Goal: Check status: Check status

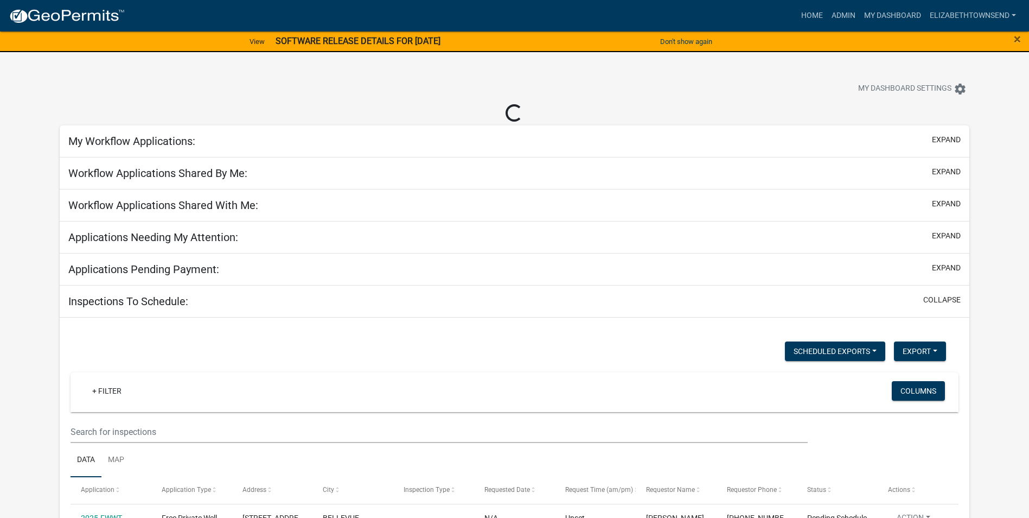
select select "3: 100"
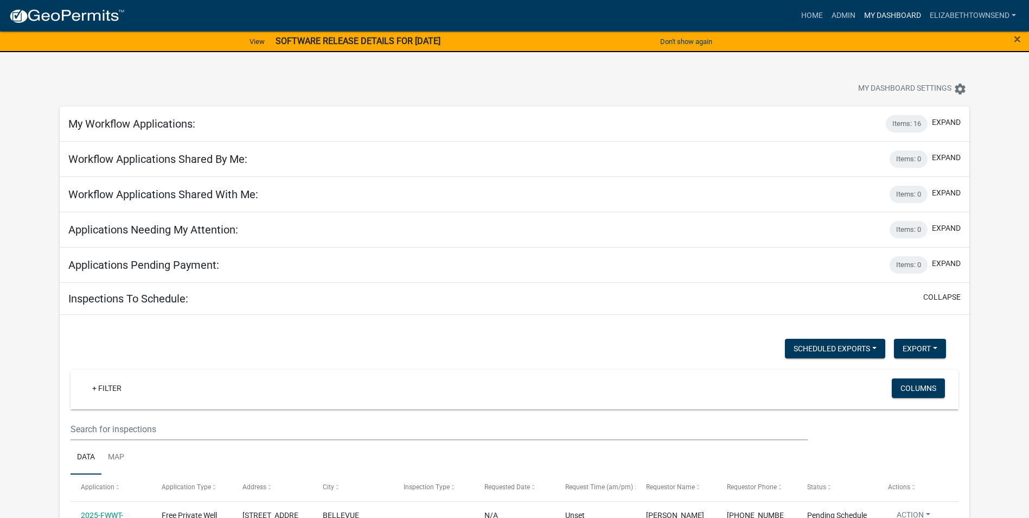
click at [898, 14] on link "My Dashboard" at bounding box center [893, 15] width 66 height 21
click at [847, 12] on link "Admin" at bounding box center [844, 15] width 33 height 21
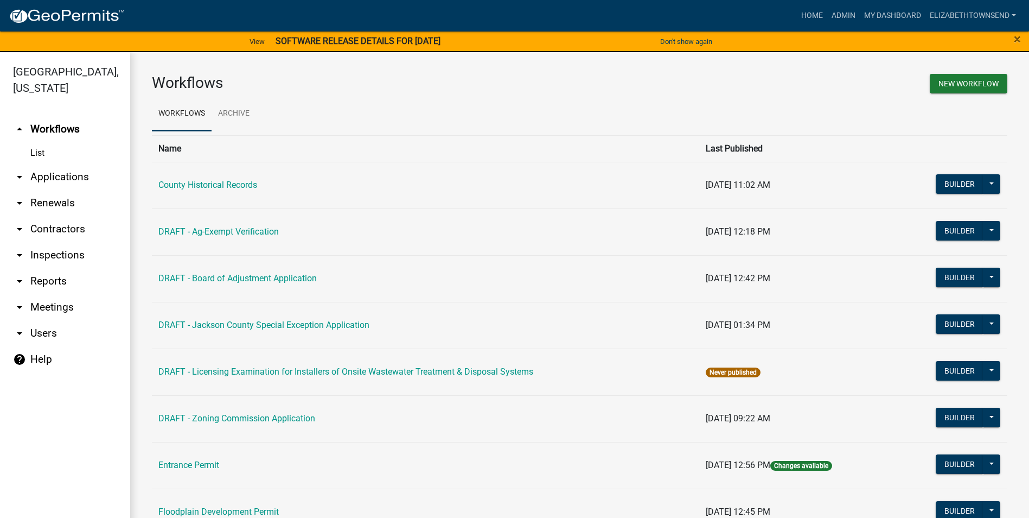
click at [47, 164] on link "arrow_drop_down Applications" at bounding box center [65, 177] width 130 height 26
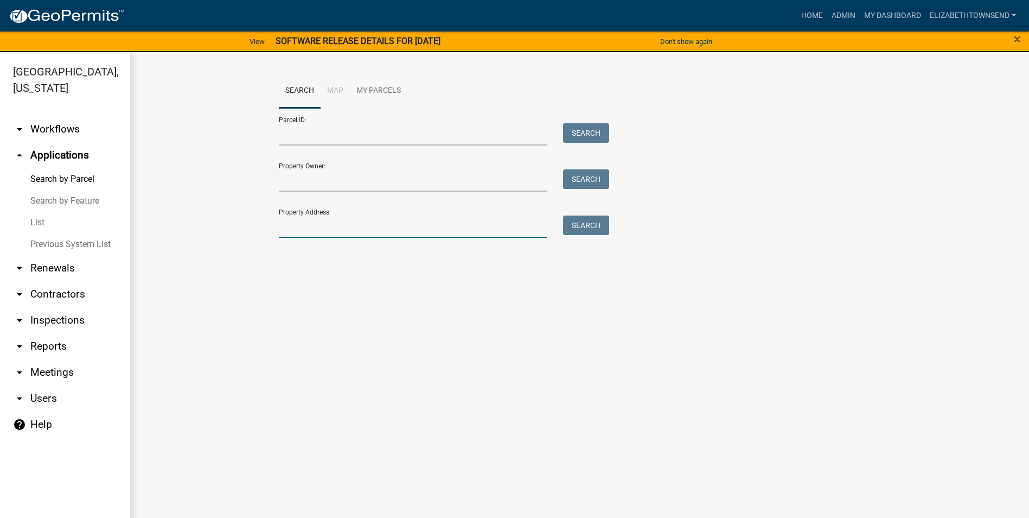
click at [334, 229] on input "Property Address:" at bounding box center [413, 226] width 269 height 22
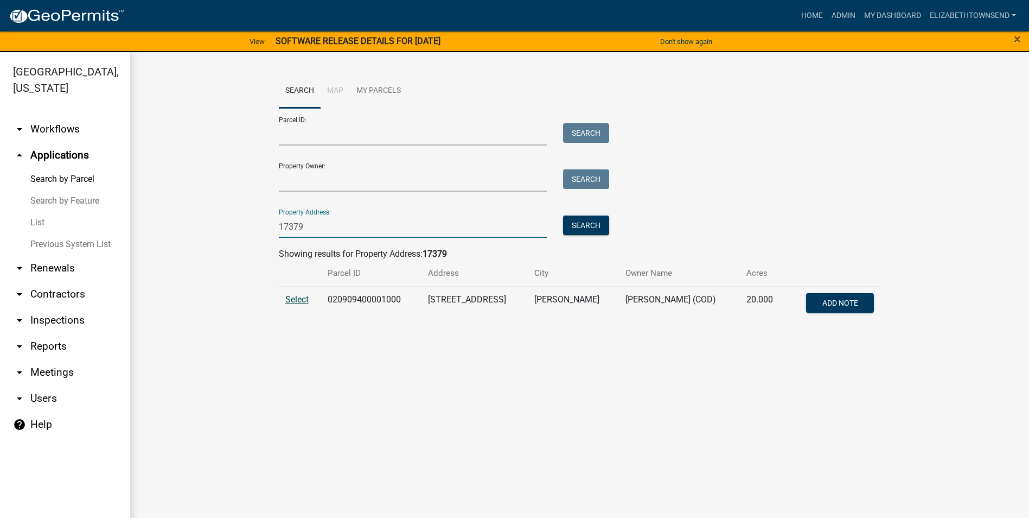
type input "17379"
click at [303, 300] on span "Select" at bounding box center [296, 299] width 23 height 10
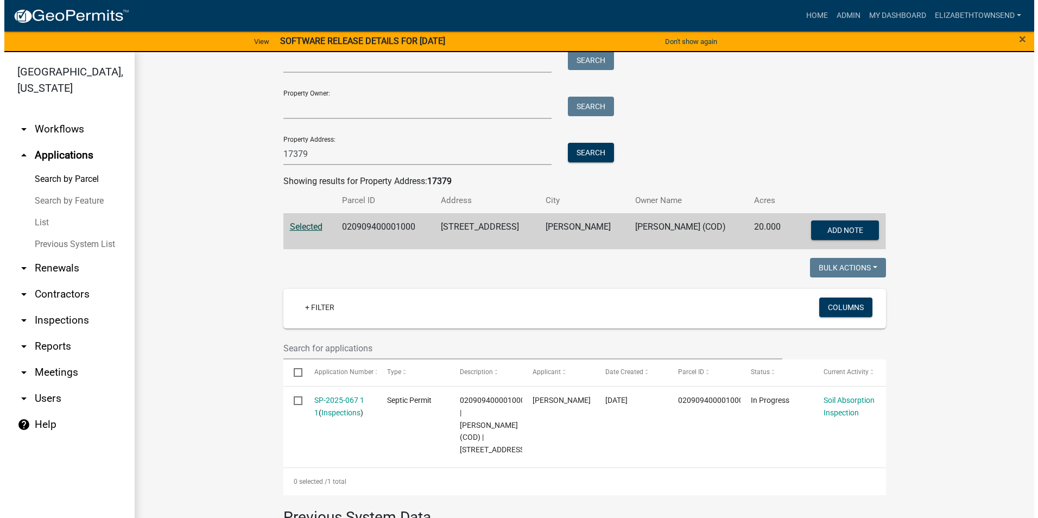
scroll to position [163, 0]
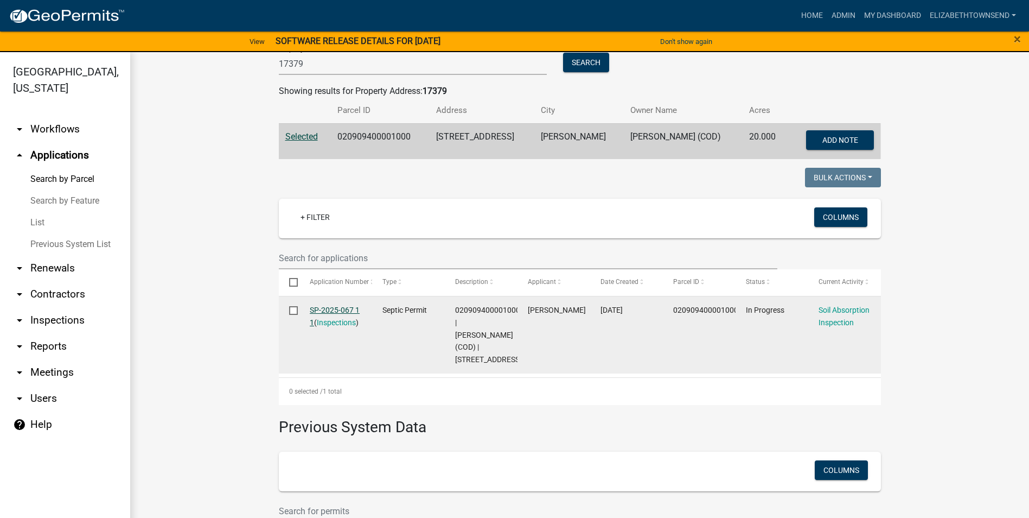
click at [327, 306] on link "SP-2025-067 1 1" at bounding box center [335, 316] width 50 height 21
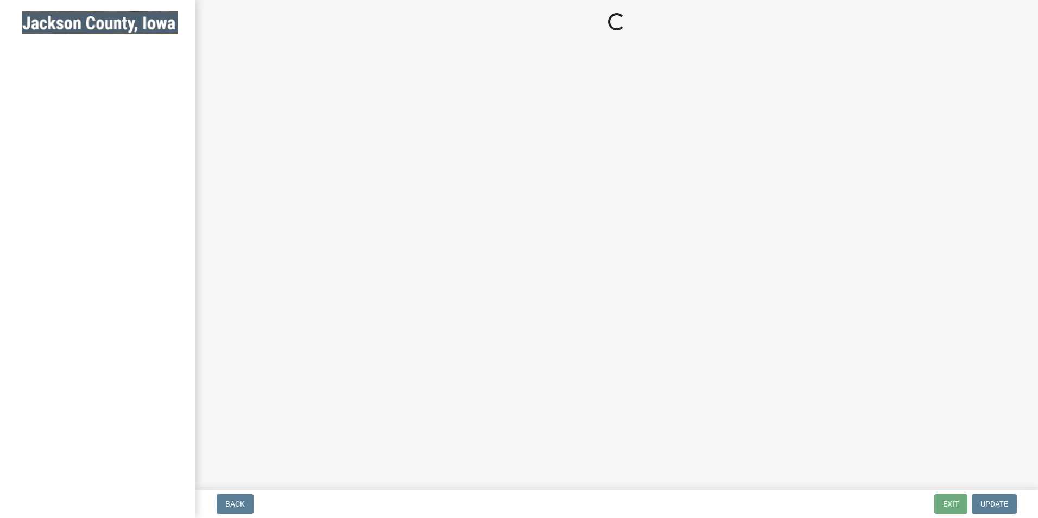
select select "8b01e099-4a24-4825-befa-1c944ae133b5"
select select "a3873a1b-6e26-41c8-b1e9-189df5d0ae8c"
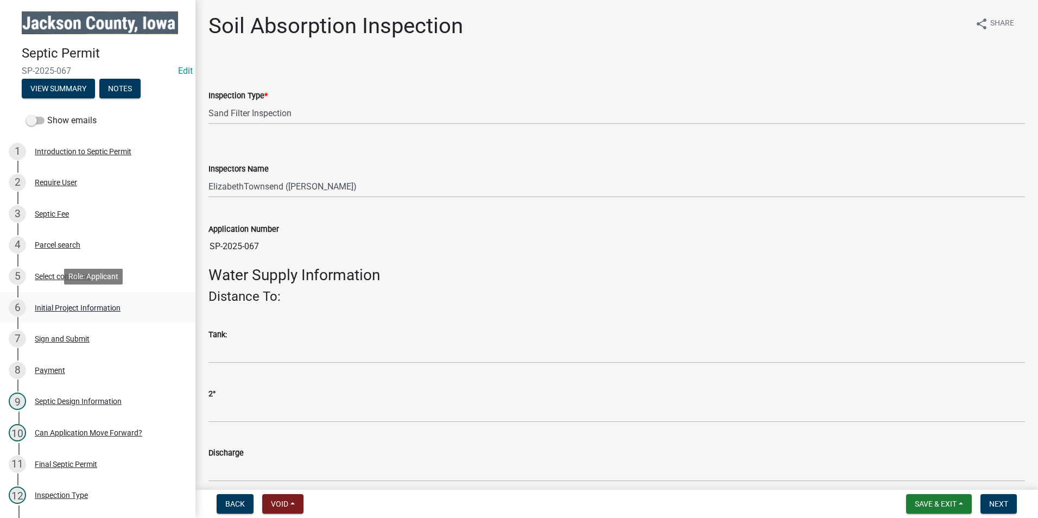
click at [71, 307] on div "Initial Project Information" at bounding box center [78, 308] width 86 height 8
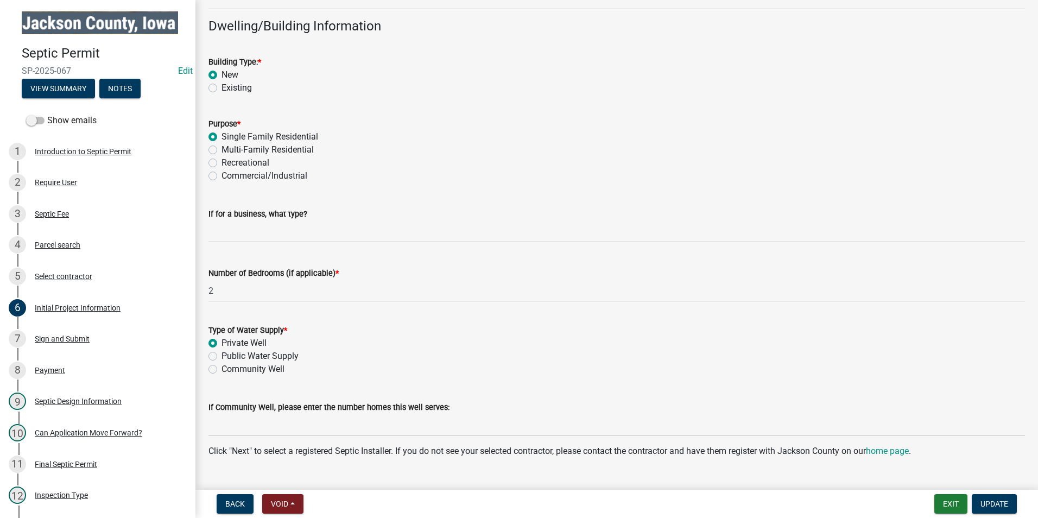
scroll to position [869, 0]
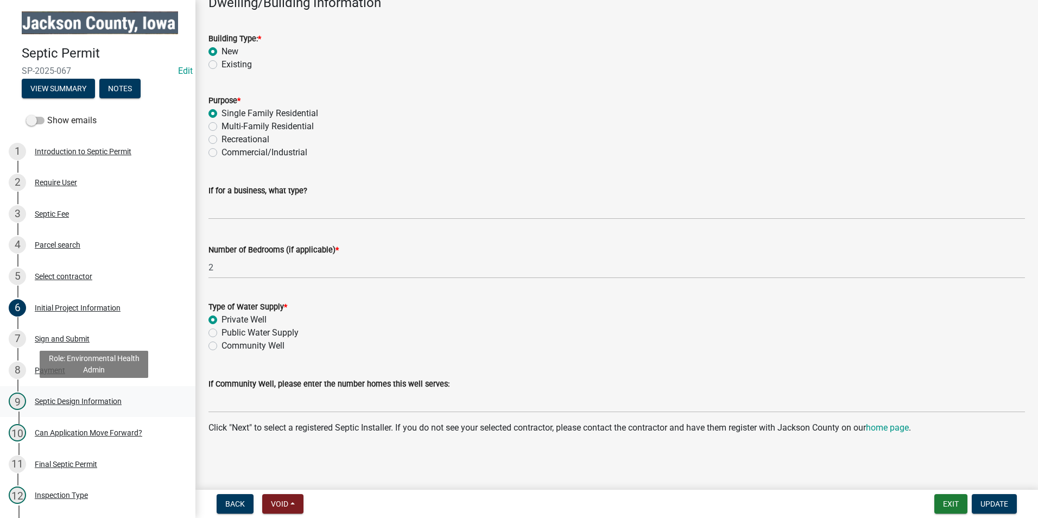
click at [76, 400] on div "Septic Design Information" at bounding box center [78, 401] width 87 height 8
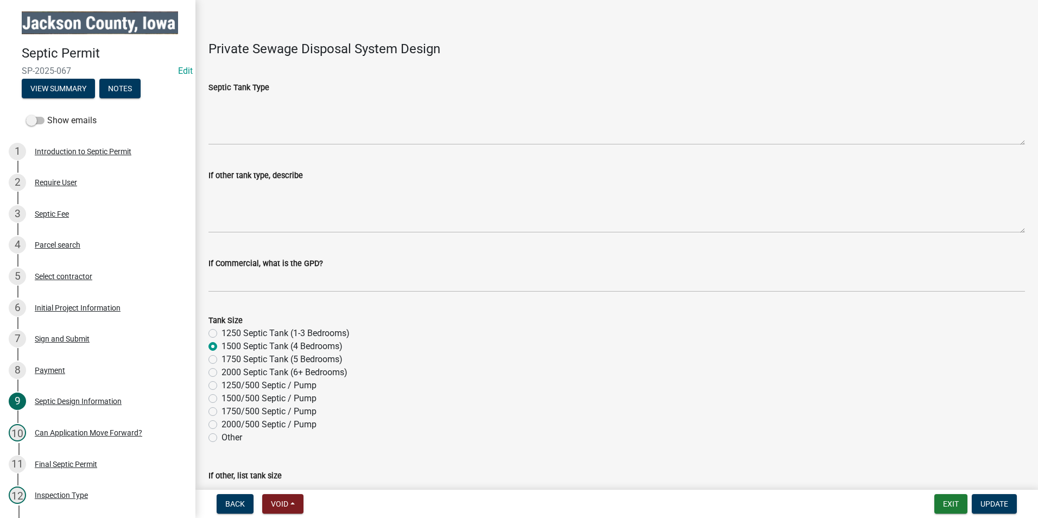
scroll to position [434, 0]
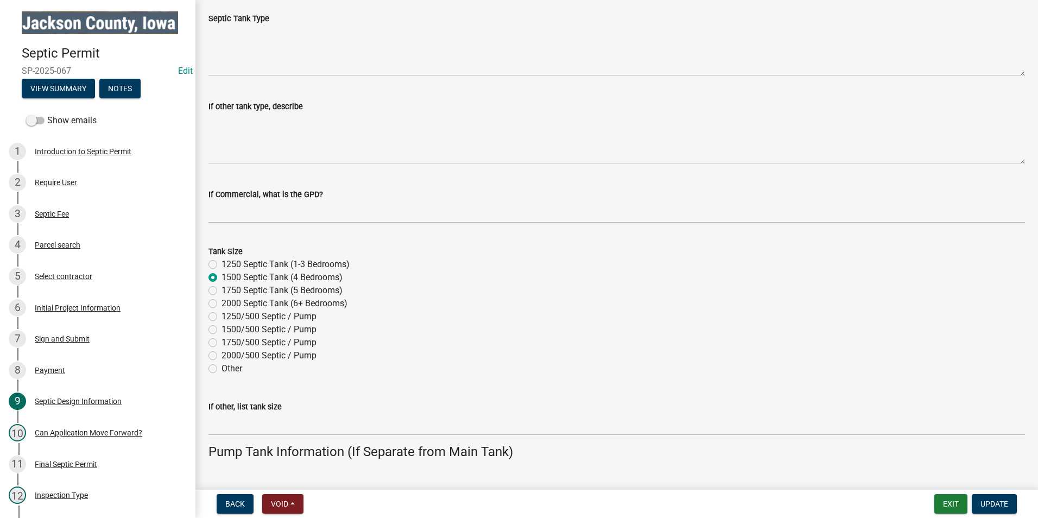
click at [221, 327] on label "1500/500 Septic / Pump" at bounding box center [268, 329] width 95 height 13
click at [221, 327] on input "1500/500 Septic / Pump" at bounding box center [224, 326] width 7 height 7
radio input "true"
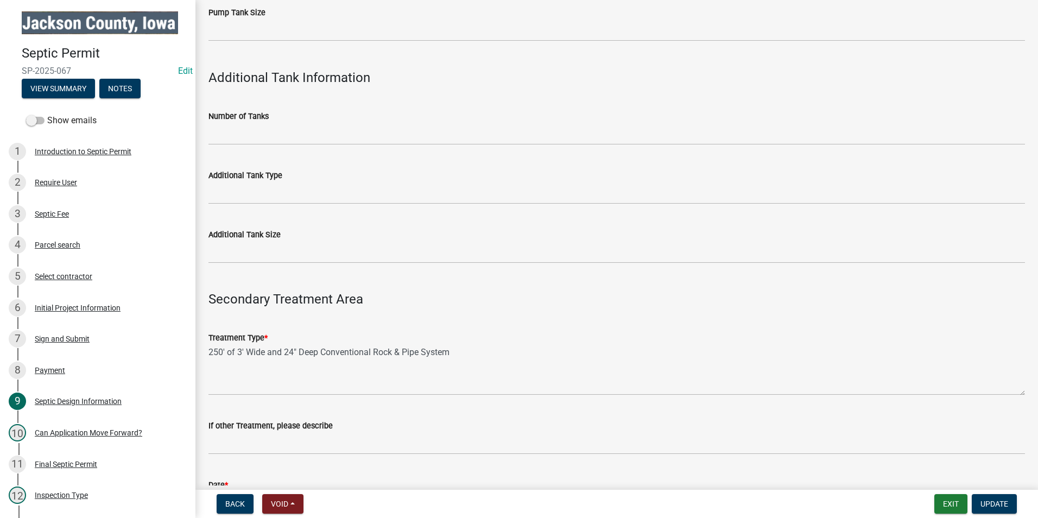
scroll to position [977, 0]
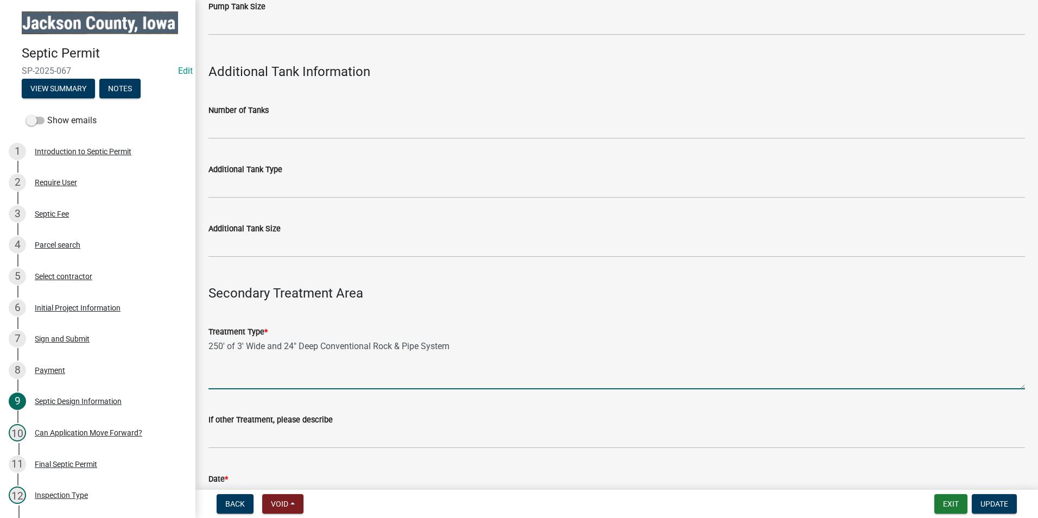
drag, startPoint x: 455, startPoint y: 345, endPoint x: 196, endPoint y: 346, distance: 258.9
click at [196, 346] on div "Septic Design Information share Share Information for Repair/Replacement Type o…" at bounding box center [616, 36] width 842 height 2000
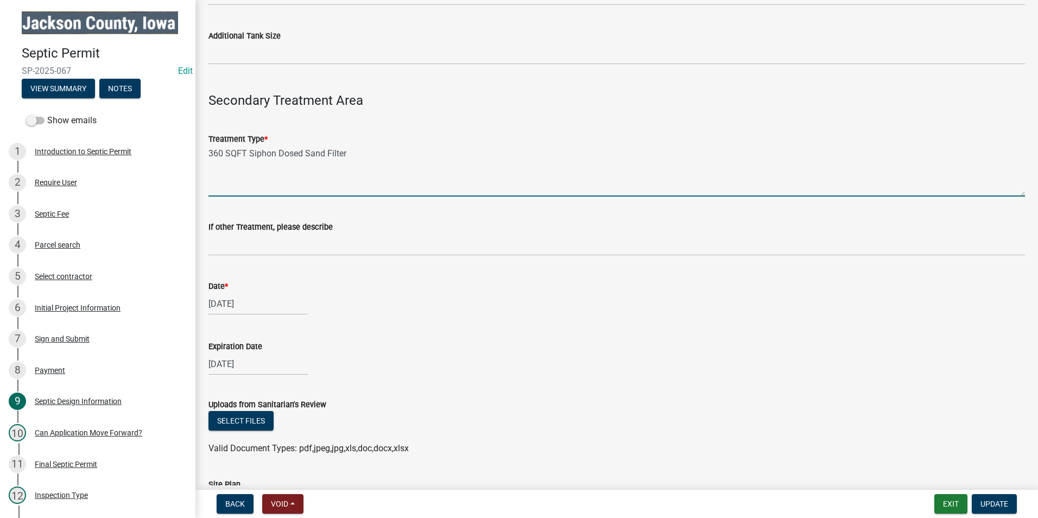
scroll to position [1248, 0]
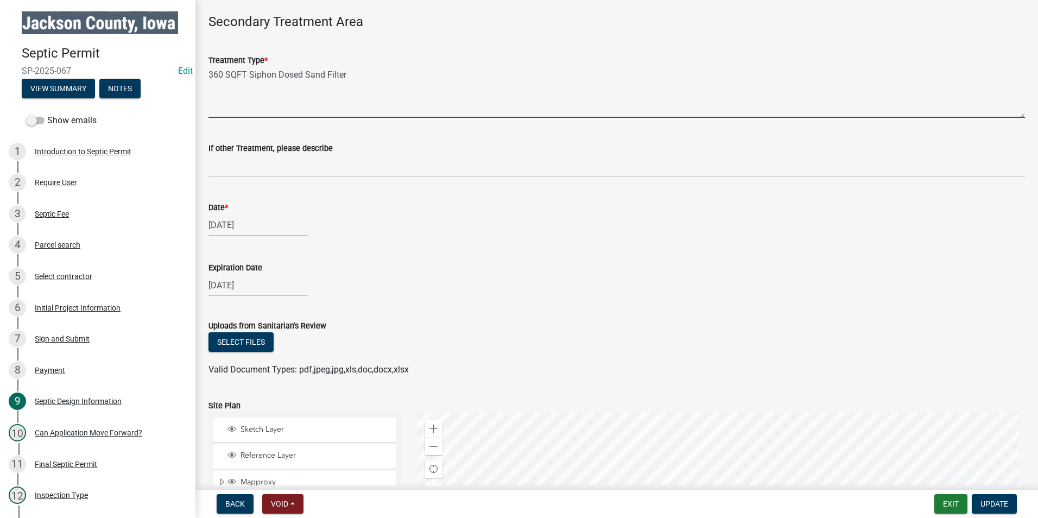
type textarea "360 SQFT Siphon Dosed Sand Filter"
select select "7"
select select "2025"
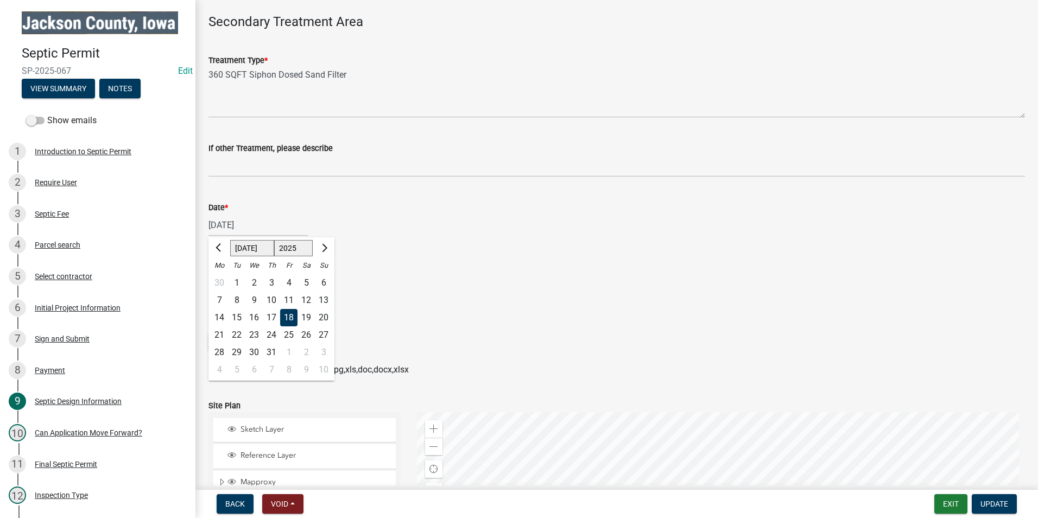
click at [257, 224] on div "[DATE] [PERSON_NAME] Apr May Jun [DATE] Aug Sep Oct Nov [DATE] 1526 1527 1528 1…" at bounding box center [257, 225] width 99 height 22
click at [443, 221] on div "[DATE] [PERSON_NAME] Apr May Jun [DATE] Aug Sep Oct Nov [DATE] 1526 1527 1528 1…" at bounding box center [616, 225] width 816 height 22
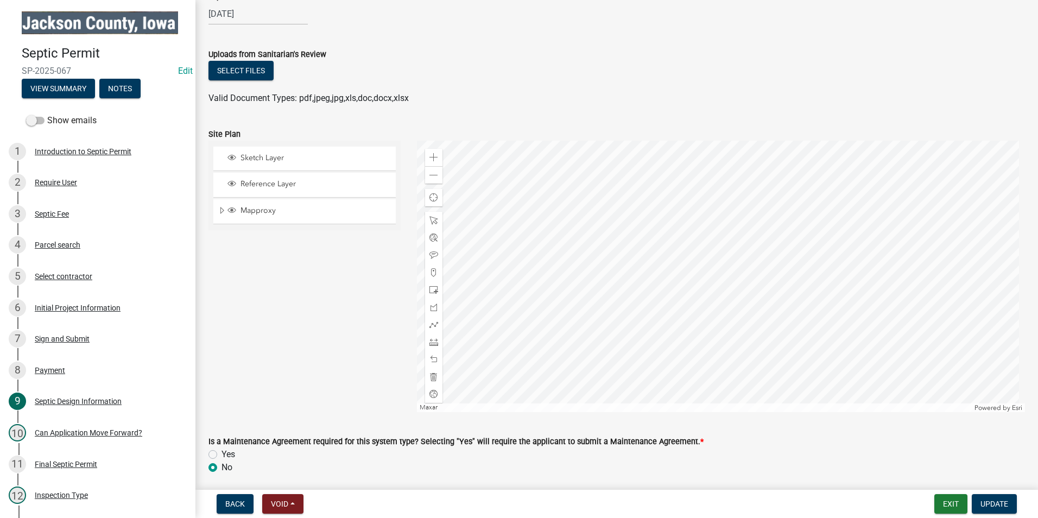
scroll to position [1560, 0]
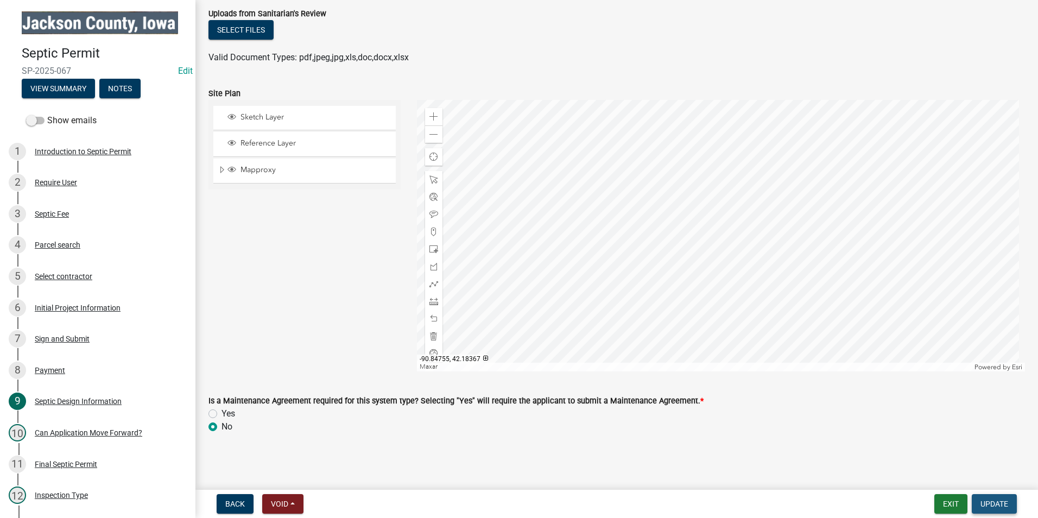
click at [1002, 508] on span "Update" at bounding box center [994, 503] width 28 height 9
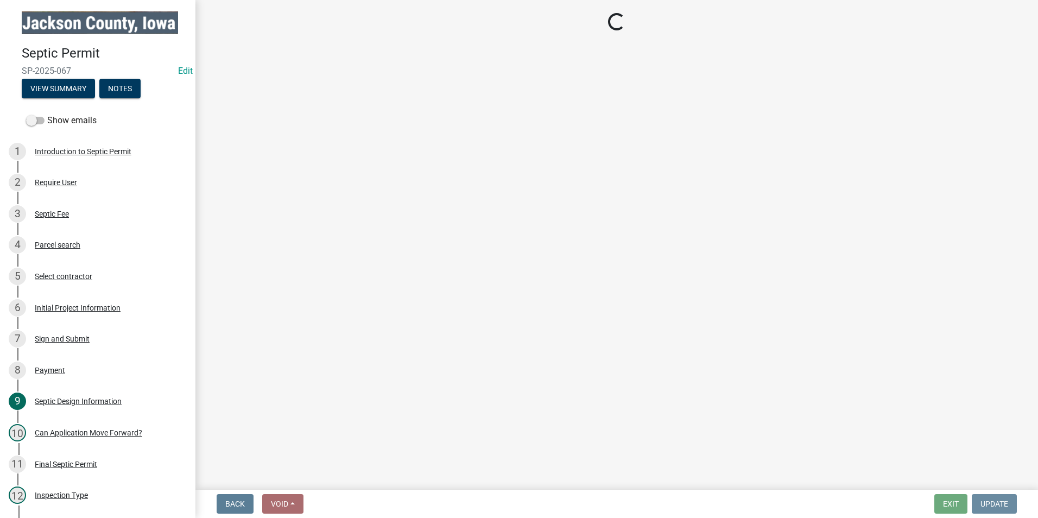
scroll to position [0, 0]
select select "8b01e099-4a24-4825-befa-1c944ae133b5"
select select "a3873a1b-6e26-41c8-b1e9-189df5d0ae8c"
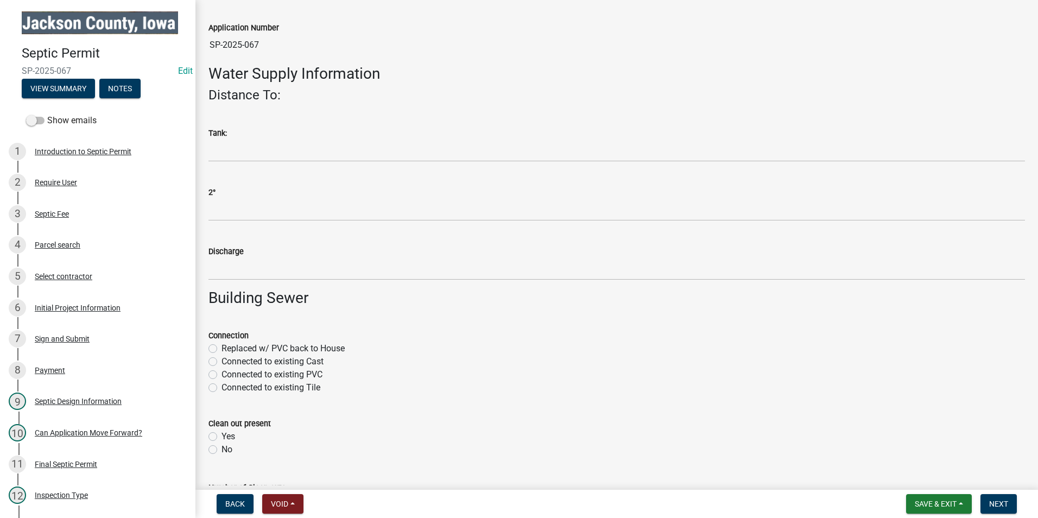
scroll to position [271, 0]
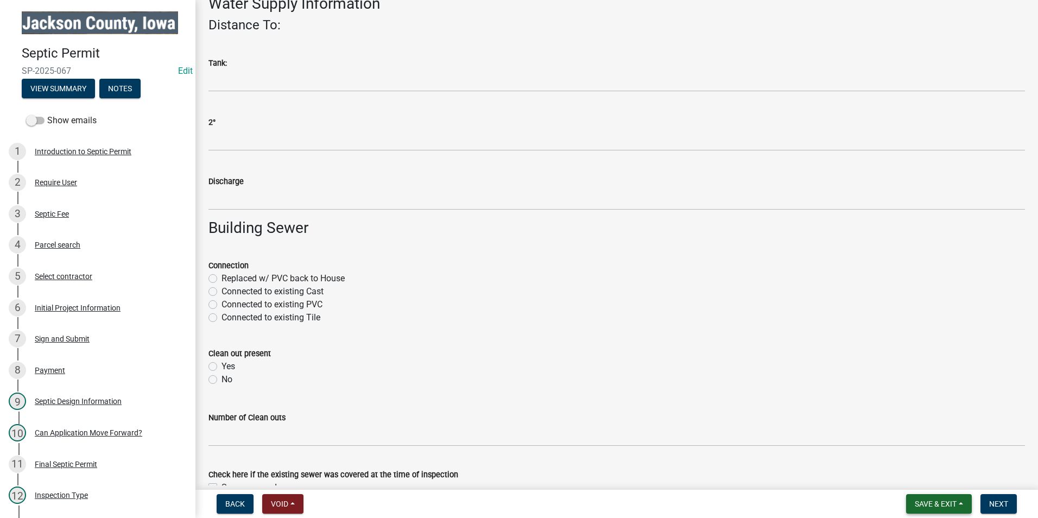
click at [930, 508] on span "Save & Exit" at bounding box center [935, 503] width 42 height 9
click at [923, 478] on button "Save & Exit" at bounding box center [928, 475] width 87 height 26
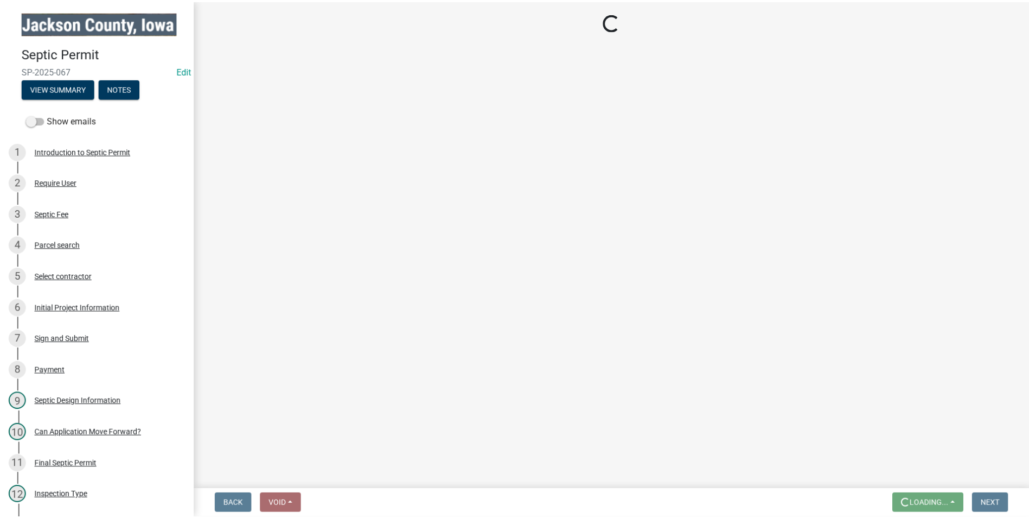
scroll to position [0, 0]
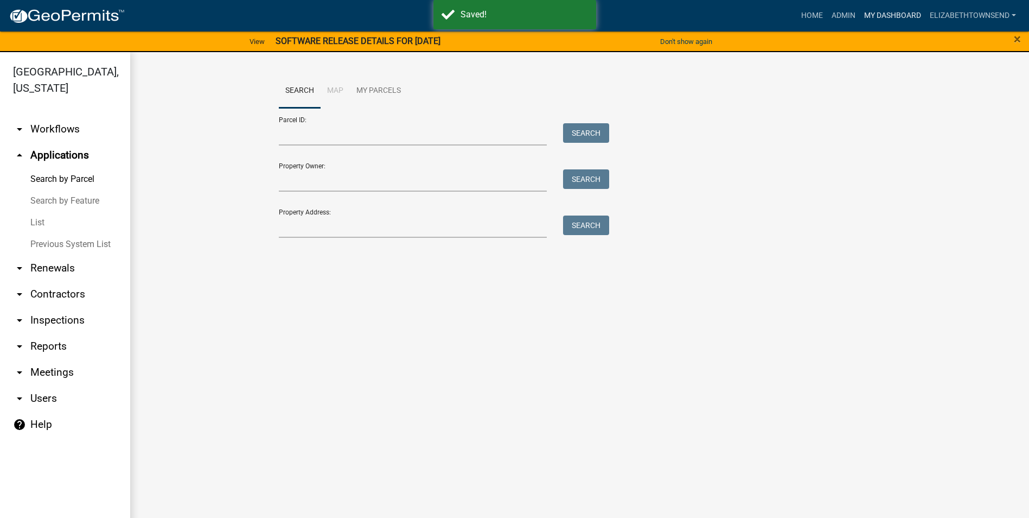
click at [887, 15] on link "My Dashboard" at bounding box center [893, 15] width 66 height 21
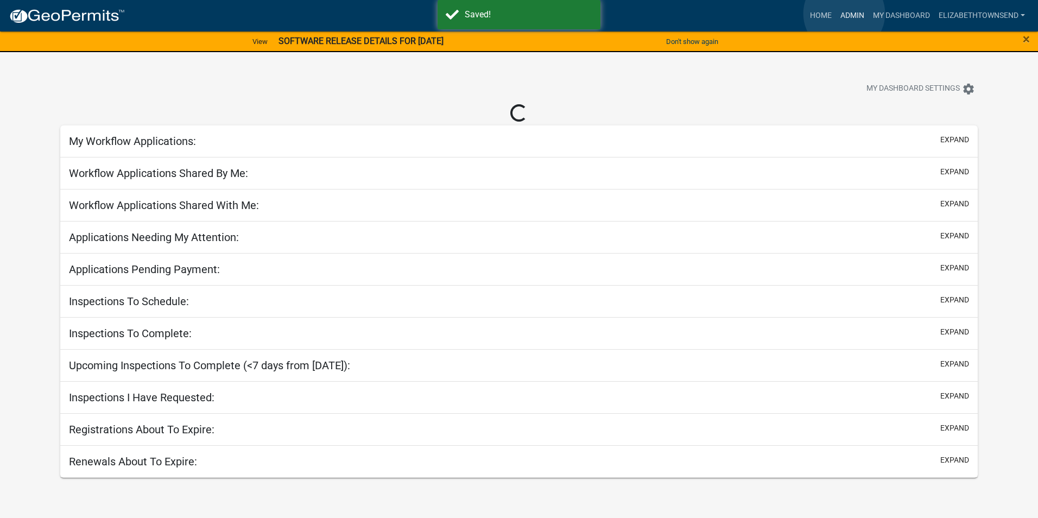
click at [844, 14] on link "Admin" at bounding box center [852, 15] width 33 height 21
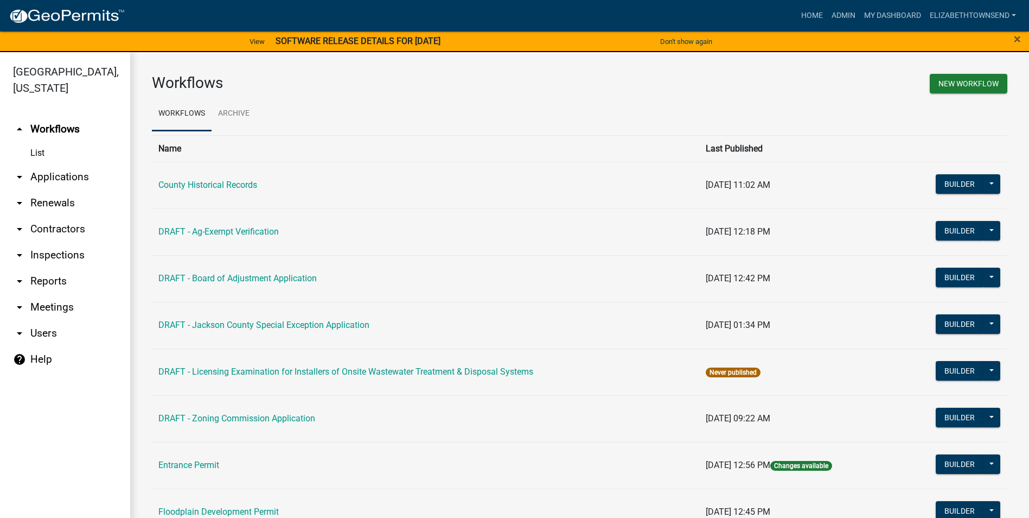
click at [63, 216] on link "arrow_drop_down Contractors" at bounding box center [65, 229] width 130 height 26
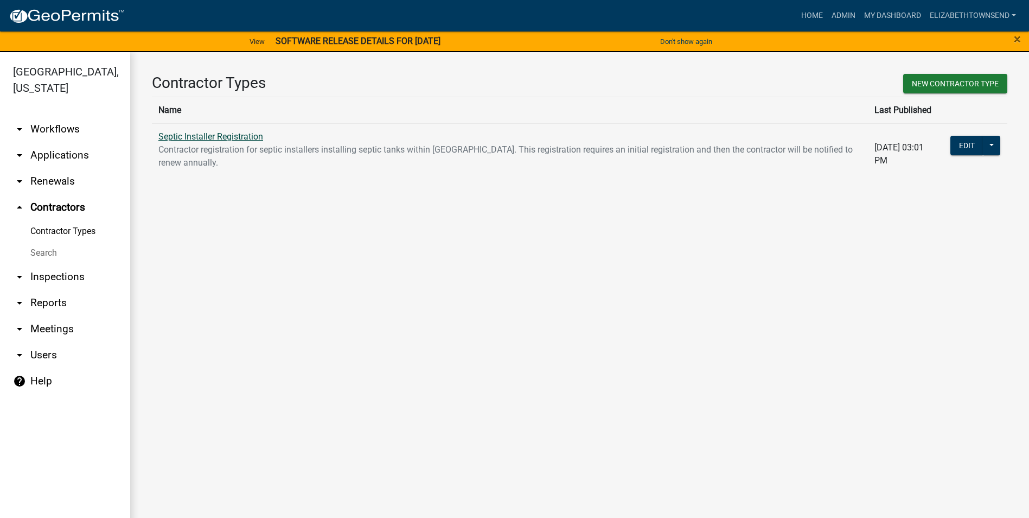
click at [244, 135] on link "Septic Installer Registration" at bounding box center [210, 136] width 105 height 10
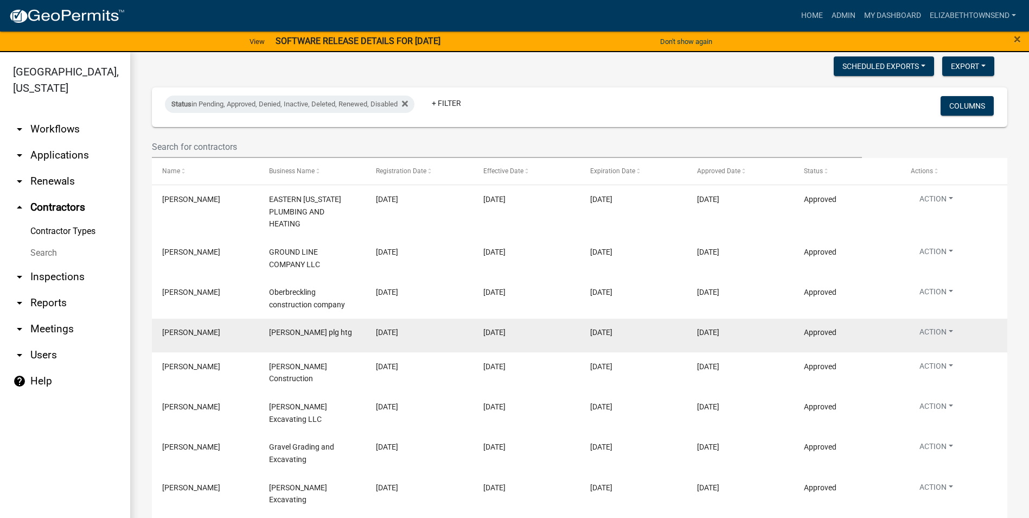
scroll to position [163, 0]
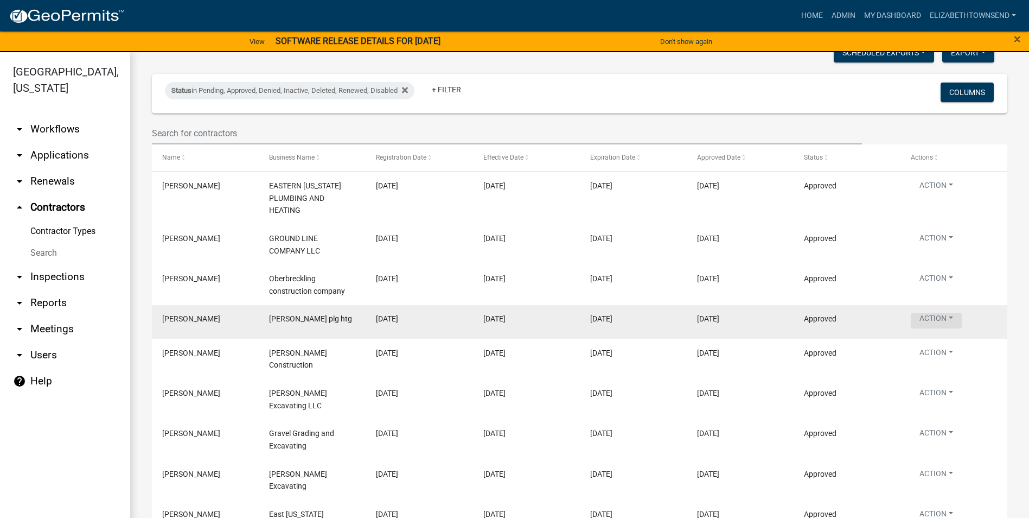
click at [932, 316] on button "Action" at bounding box center [936, 321] width 51 height 16
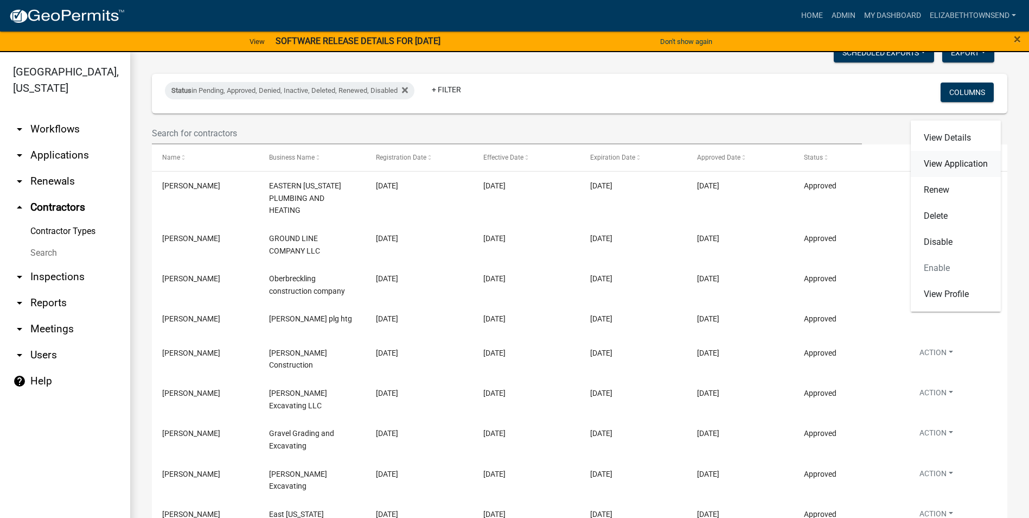
click at [952, 166] on link "View Application" at bounding box center [956, 164] width 90 height 26
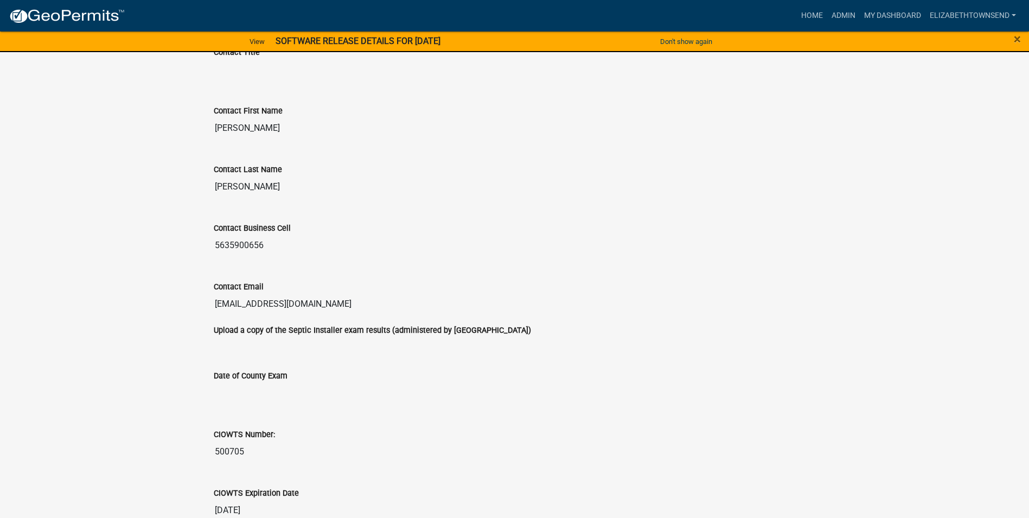
scroll to position [1396, 0]
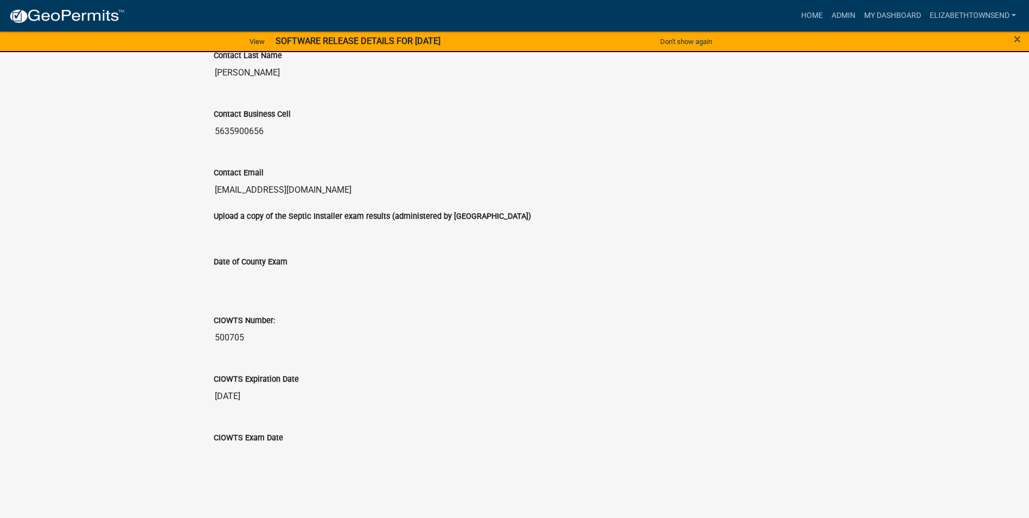
drag, startPoint x: 308, startPoint y: 192, endPoint x: 196, endPoint y: 189, distance: 111.8
drag, startPoint x: 196, startPoint y: 189, endPoint x: 263, endPoint y: 186, distance: 66.3
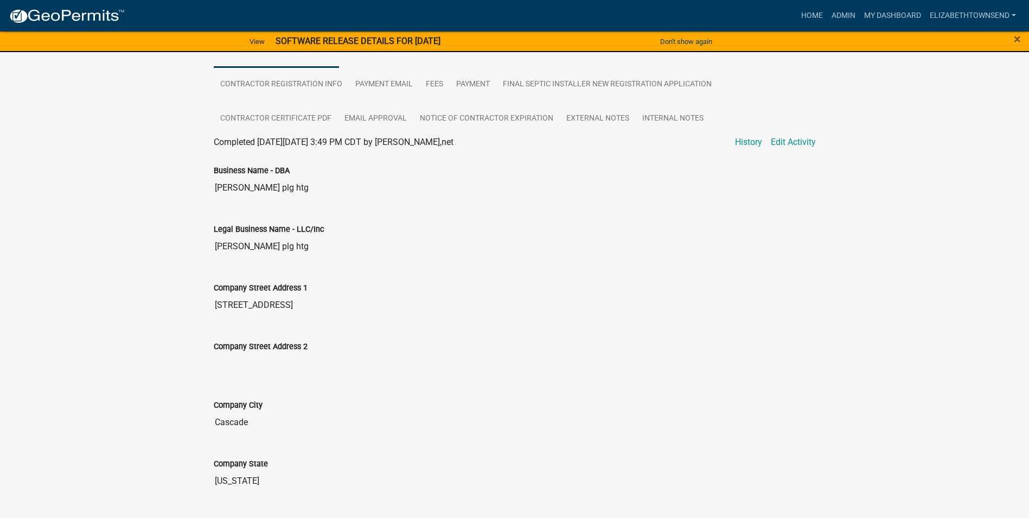
scroll to position [94, 0]
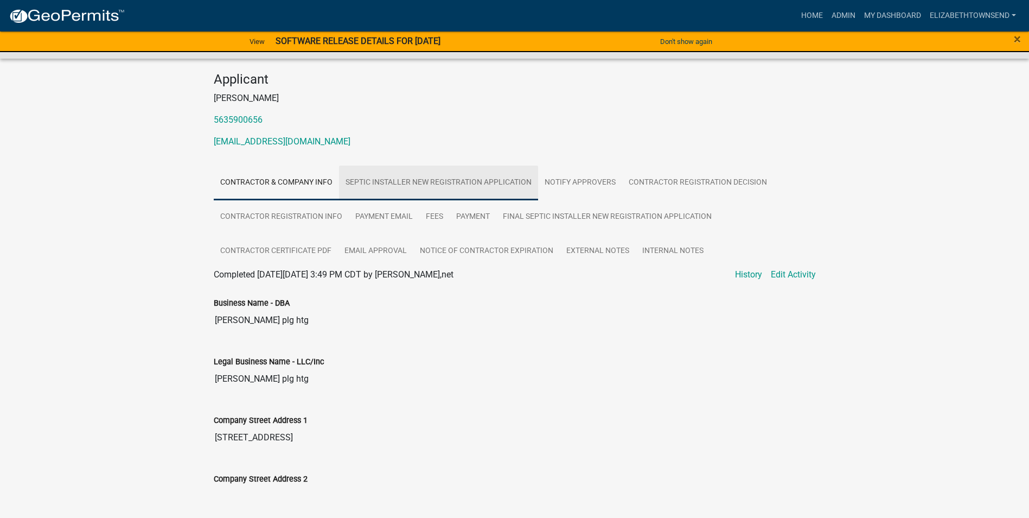
click at [438, 179] on link "Septic Installer New Registration Application" at bounding box center [438, 183] width 199 height 35
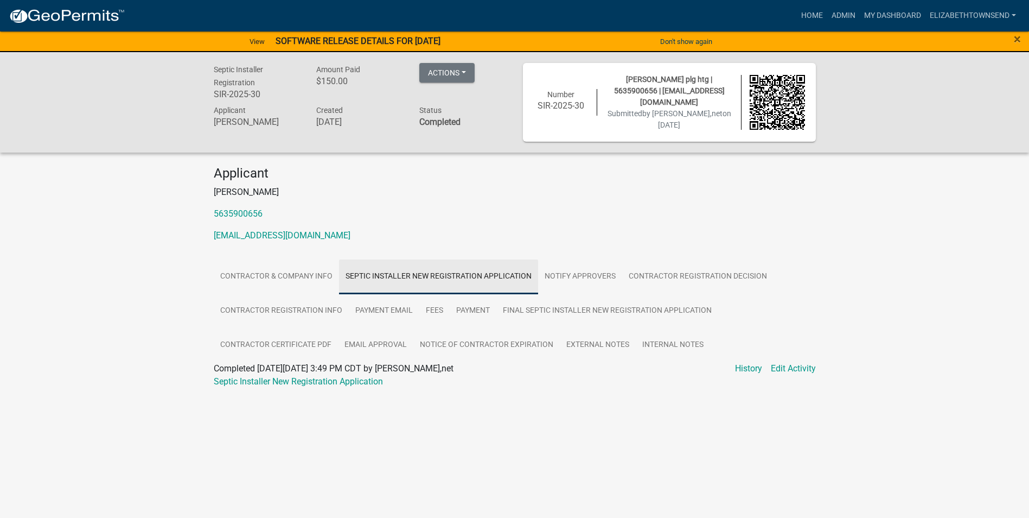
scroll to position [0, 0]
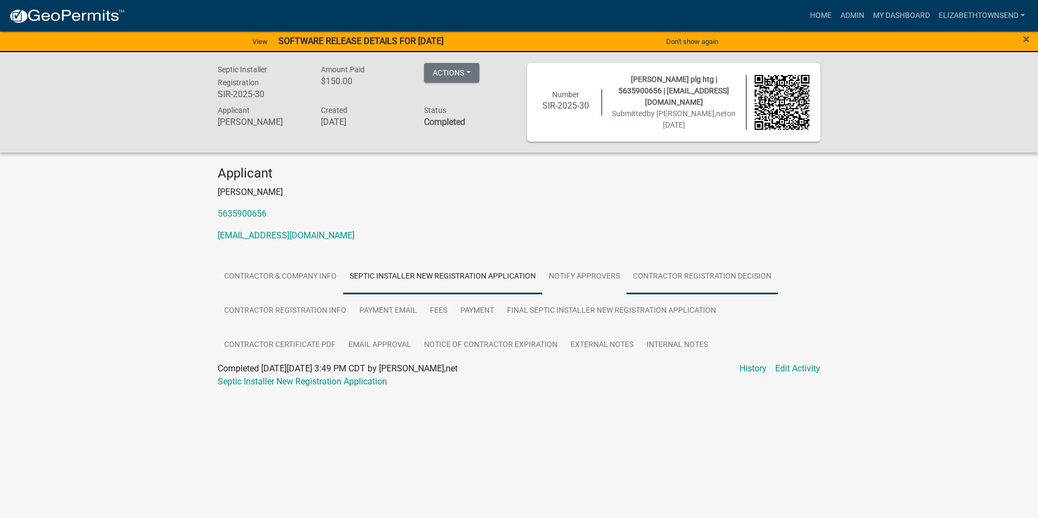
click at [671, 270] on link "Contractor Registration Decision" at bounding box center [701, 276] width 151 height 35
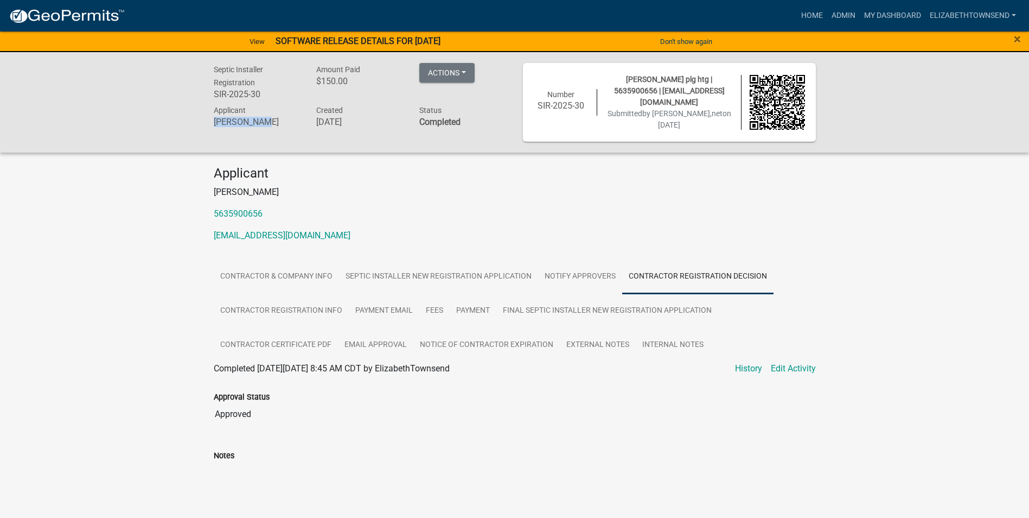
drag, startPoint x: 264, startPoint y: 122, endPoint x: 215, endPoint y: 126, distance: 48.5
click at [215, 126] on h6 "[PERSON_NAME]" at bounding box center [257, 122] width 87 height 10
drag, startPoint x: 215, startPoint y: 126, endPoint x: 265, endPoint y: 121, distance: 49.7
copy h6 "[PERSON_NAME]"
click at [870, 10] on link "My Dashboard" at bounding box center [893, 15] width 66 height 21
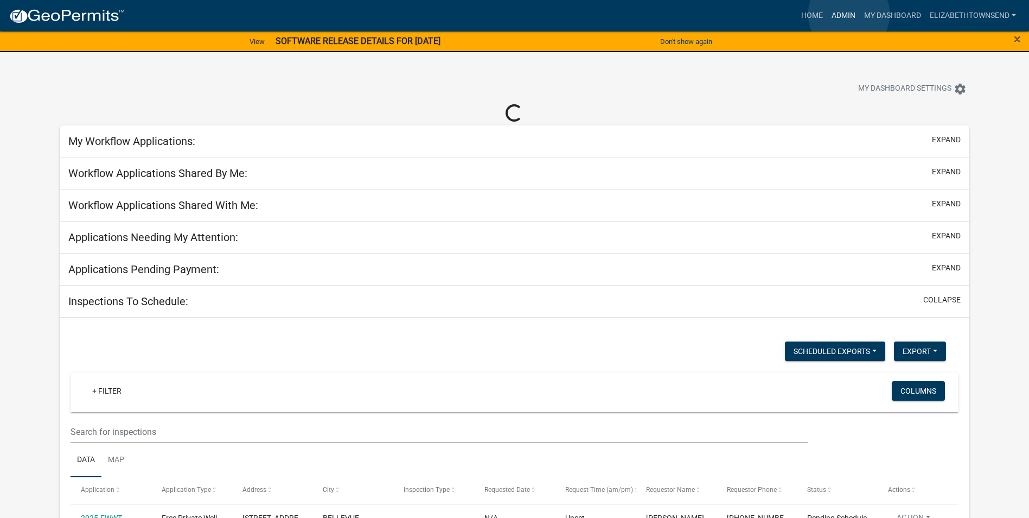
click at [849, 14] on link "Admin" at bounding box center [844, 15] width 33 height 21
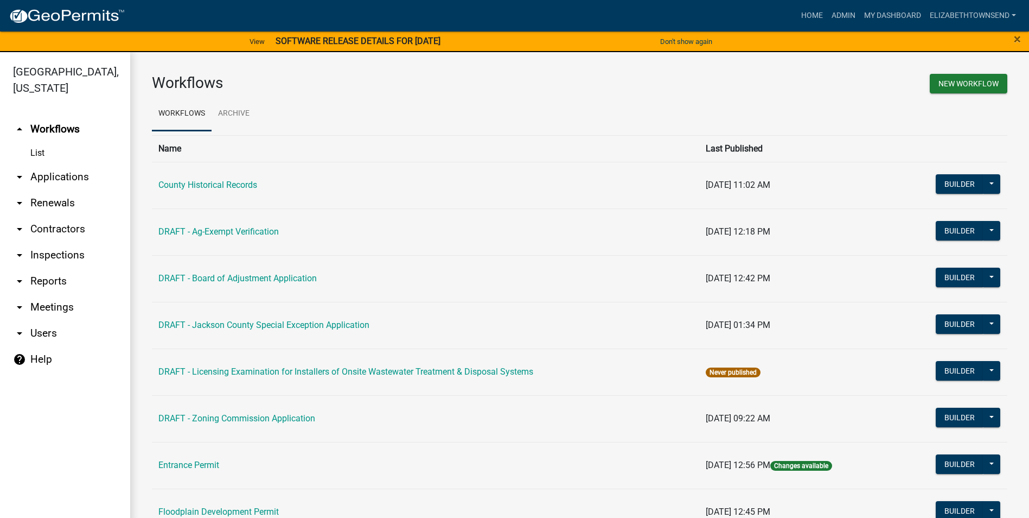
click at [76, 164] on link "arrow_drop_down Applications" at bounding box center [65, 177] width 130 height 26
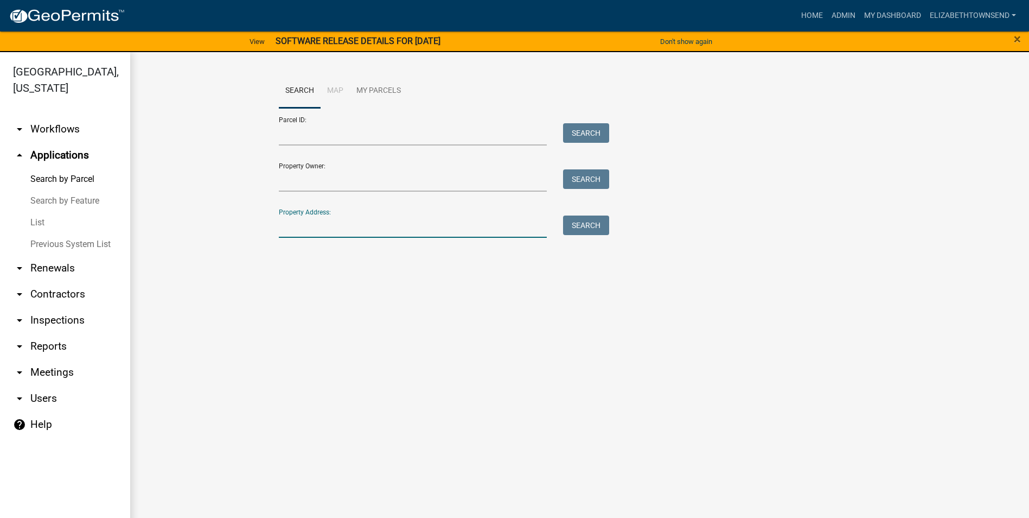
click at [307, 228] on input "Property Address:" at bounding box center [413, 226] width 269 height 22
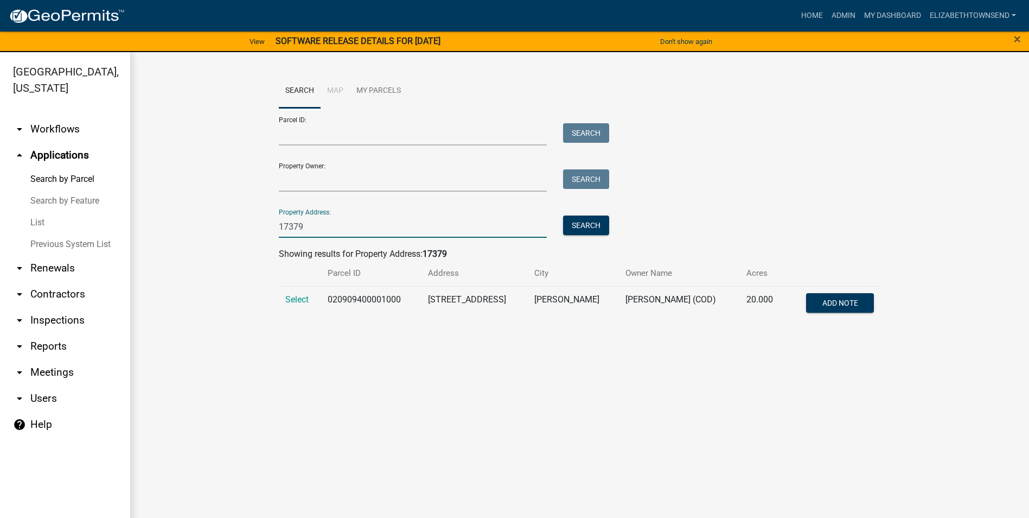
type input "17379"
click at [414, 416] on main "Search Map My Parcels Parcel ID: Search Property Owner: Search Property Address…" at bounding box center [579, 291] width 899 height 479
click at [300, 301] on span "Select" at bounding box center [296, 299] width 23 height 10
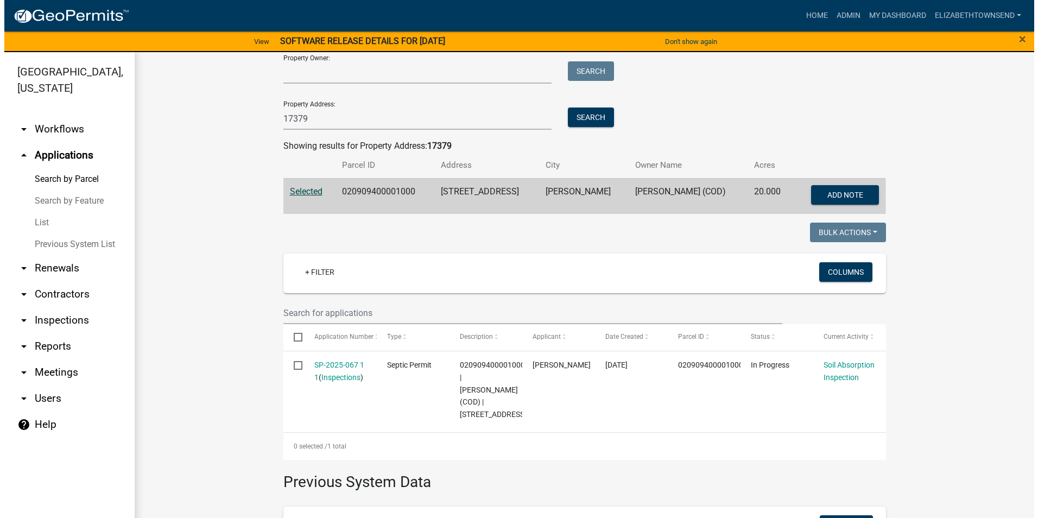
scroll to position [109, 0]
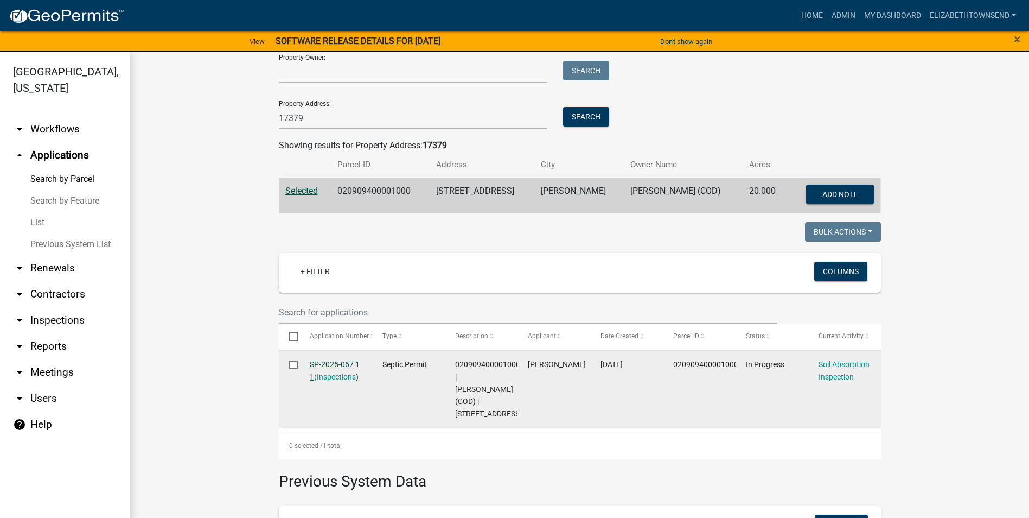
click at [348, 362] on link "SP-2025-067 1 1" at bounding box center [335, 370] width 50 height 21
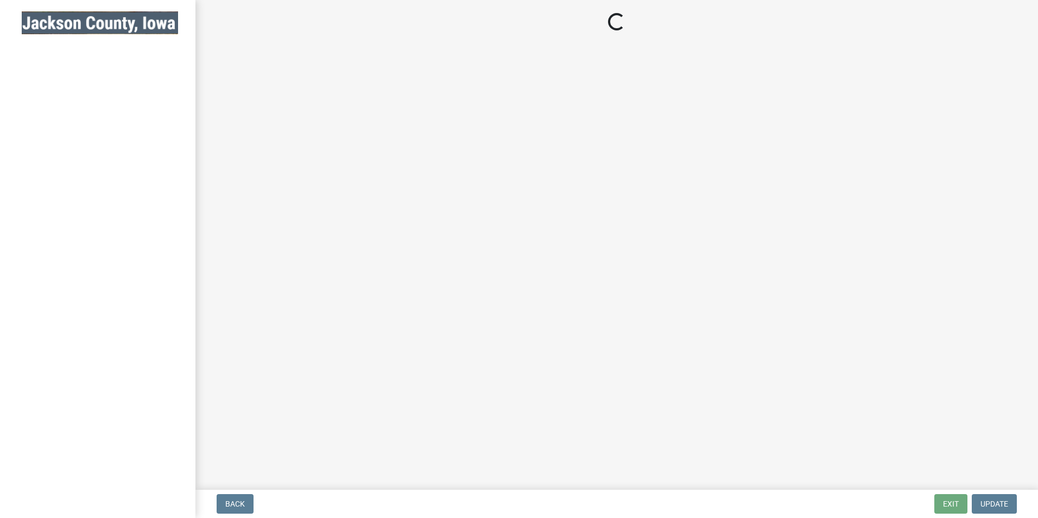
select select "8b01e099-4a24-4825-befa-1c944ae133b5"
select select "a3873a1b-6e26-41c8-b1e9-189df5d0ae8c"
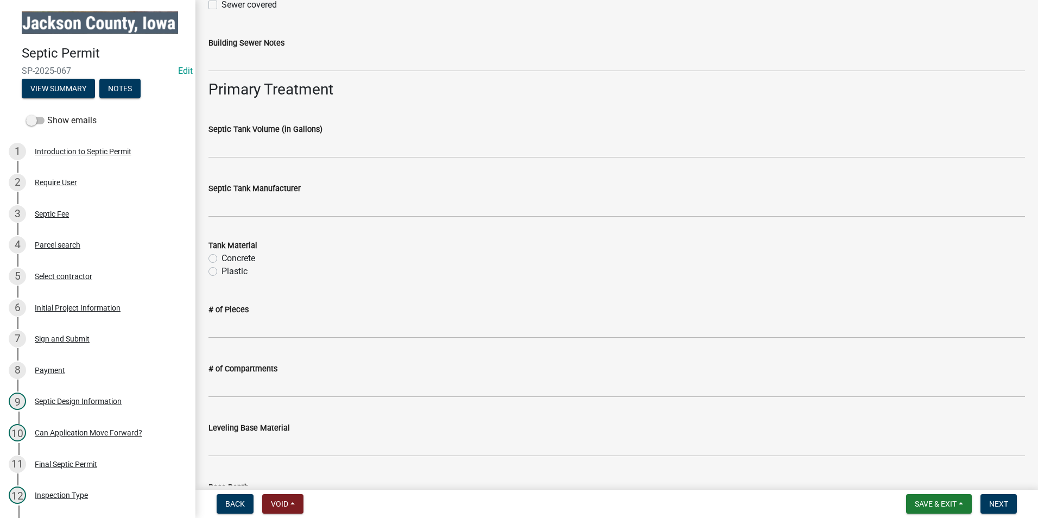
scroll to position [760, 0]
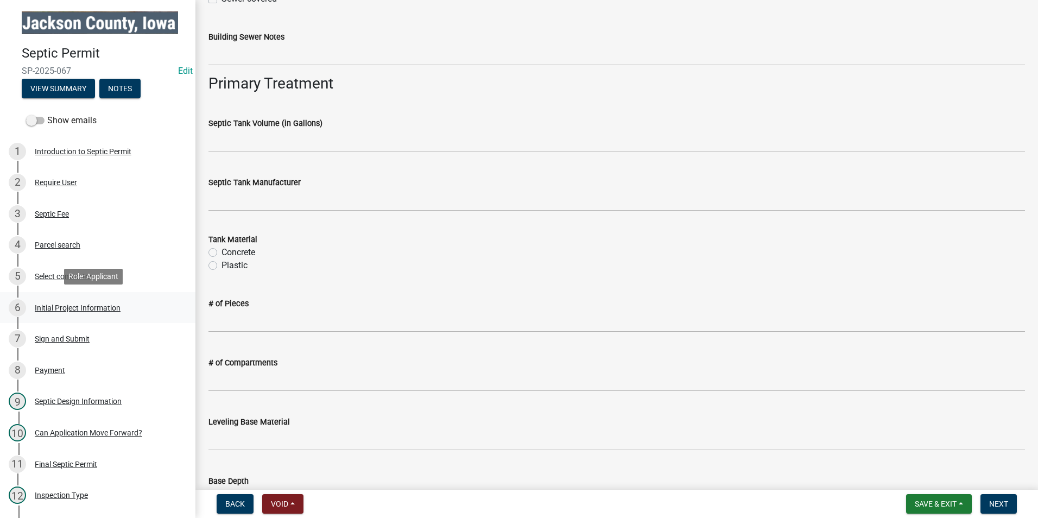
click at [93, 307] on div "Initial Project Information" at bounding box center [78, 308] width 86 height 8
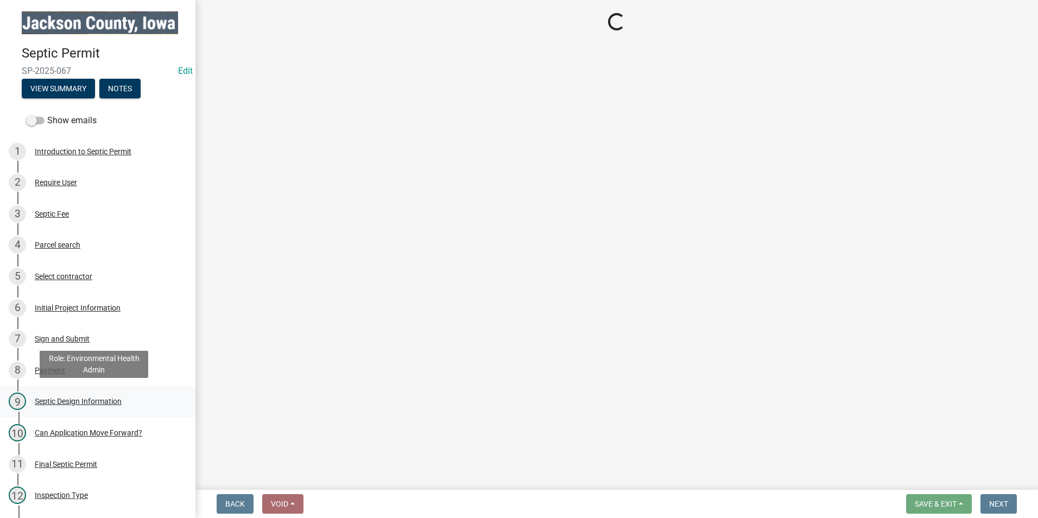
click at [75, 400] on div "Septic Design Information" at bounding box center [78, 401] width 87 height 8
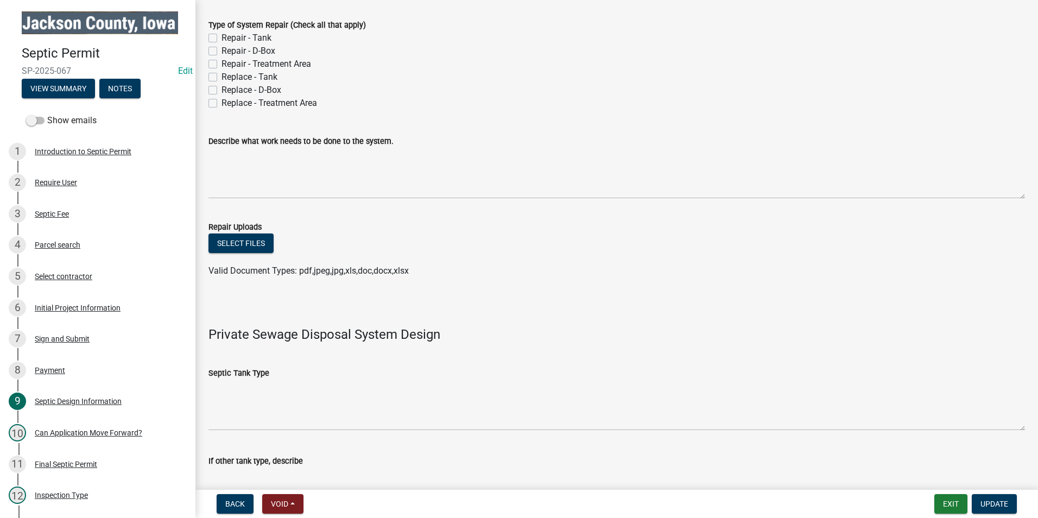
scroll to position [217, 0]
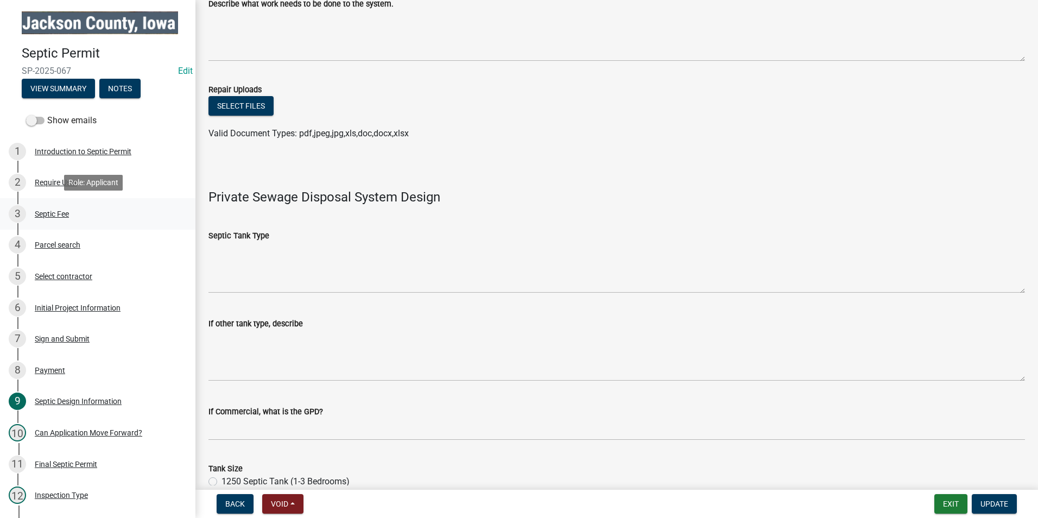
click at [74, 209] on div "3 Septic Fee" at bounding box center [93, 213] width 169 height 17
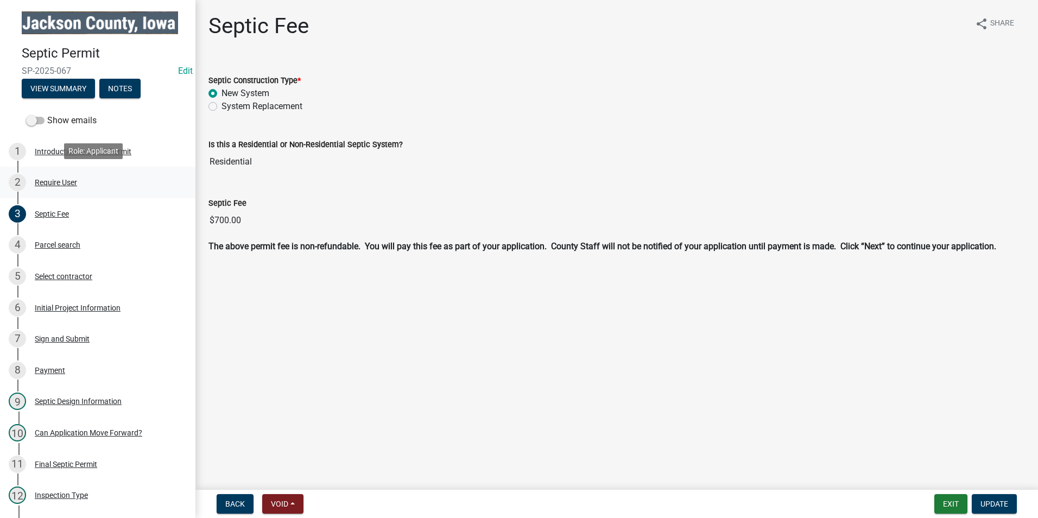
click at [50, 182] on div "Require User" at bounding box center [56, 183] width 42 height 8
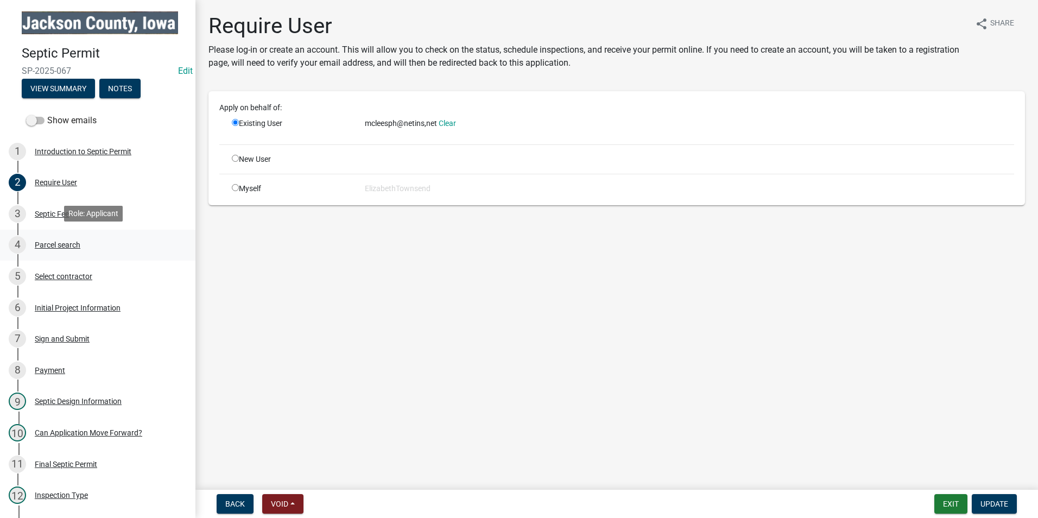
click at [58, 241] on div "Parcel search" at bounding box center [58, 245] width 46 height 8
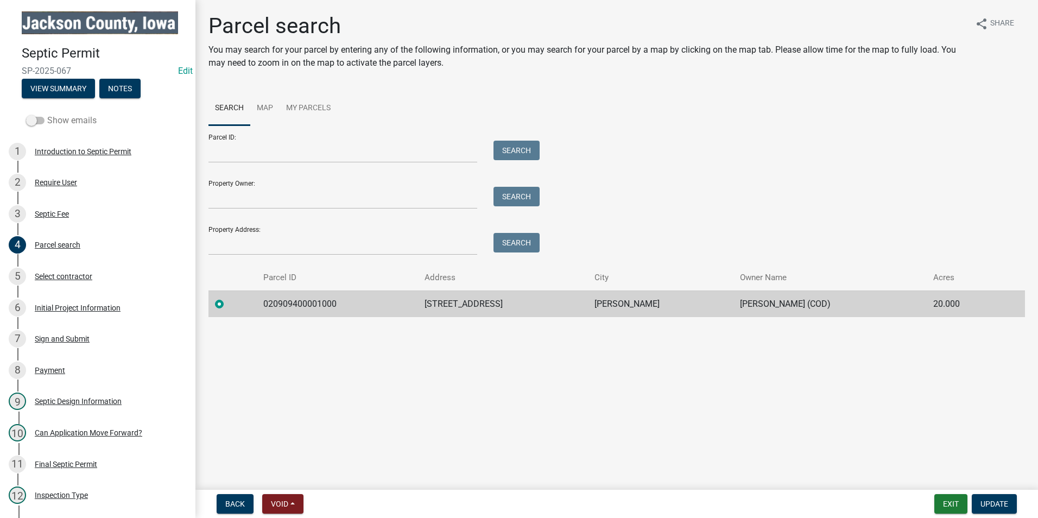
click at [79, 118] on label "Show emails" at bounding box center [61, 120] width 71 height 13
click at [47, 114] on input "Show emails" at bounding box center [47, 114] width 0 height 0
click at [82, 150] on div "Introduction to Septic Permit" at bounding box center [83, 152] width 97 height 8
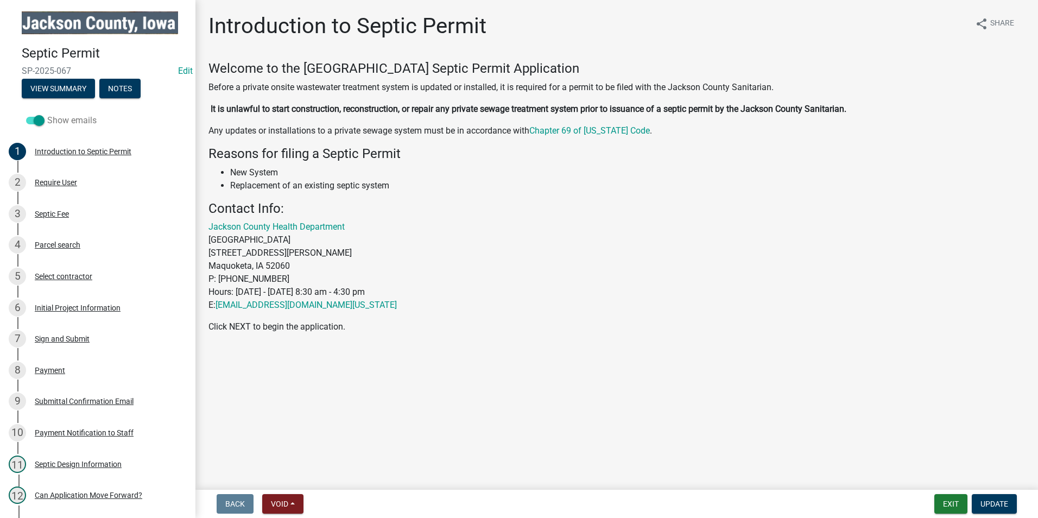
click at [82, 117] on label "Show emails" at bounding box center [61, 120] width 71 height 13
click at [47, 114] on input "Show emails" at bounding box center [47, 114] width 0 height 0
click at [72, 91] on button "View Summary" at bounding box center [58, 89] width 73 height 20
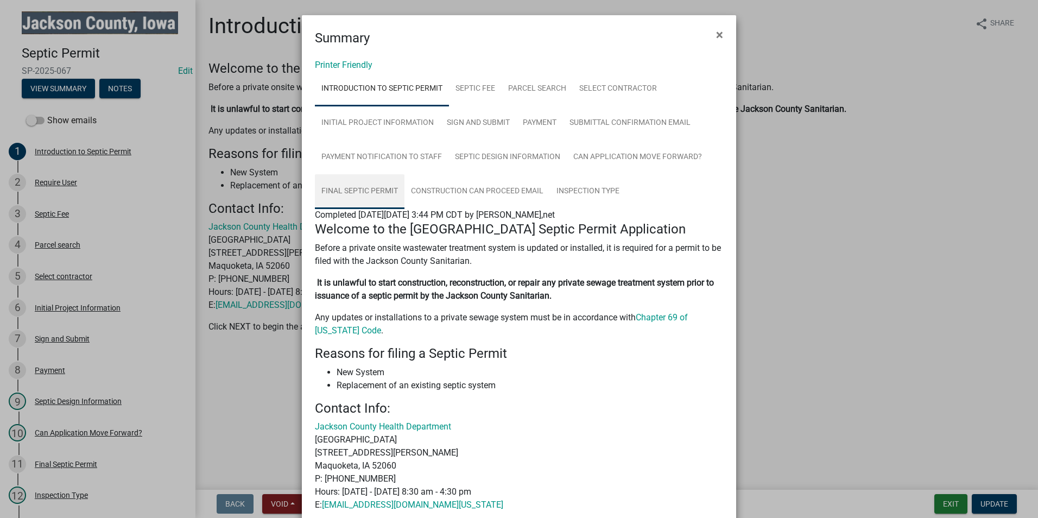
click at [374, 192] on link "Final Septic Permit" at bounding box center [360, 191] width 90 height 35
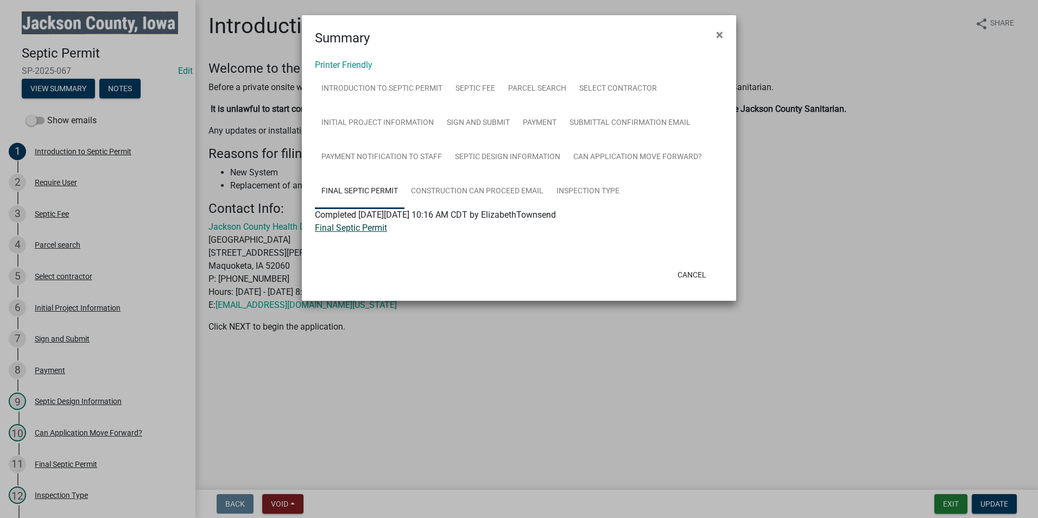
click at [367, 228] on link "Final Septic Permit" at bounding box center [351, 228] width 72 height 10
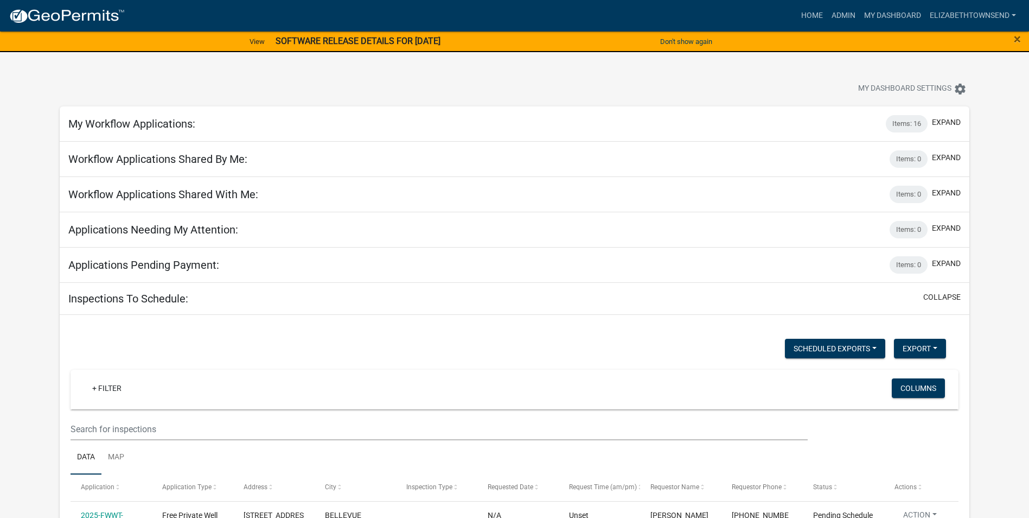
select select "3: 100"
click at [870, 12] on link "My Dashboard" at bounding box center [893, 15] width 66 height 21
click at [836, 14] on link "Admin" at bounding box center [844, 15] width 33 height 21
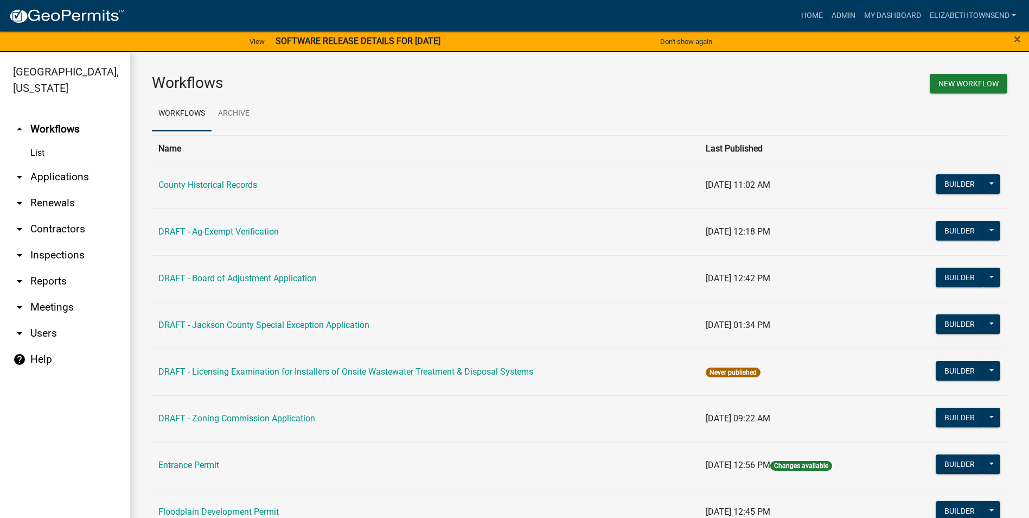
click at [67, 216] on link "arrow_drop_down Contractors" at bounding box center [65, 229] width 130 height 26
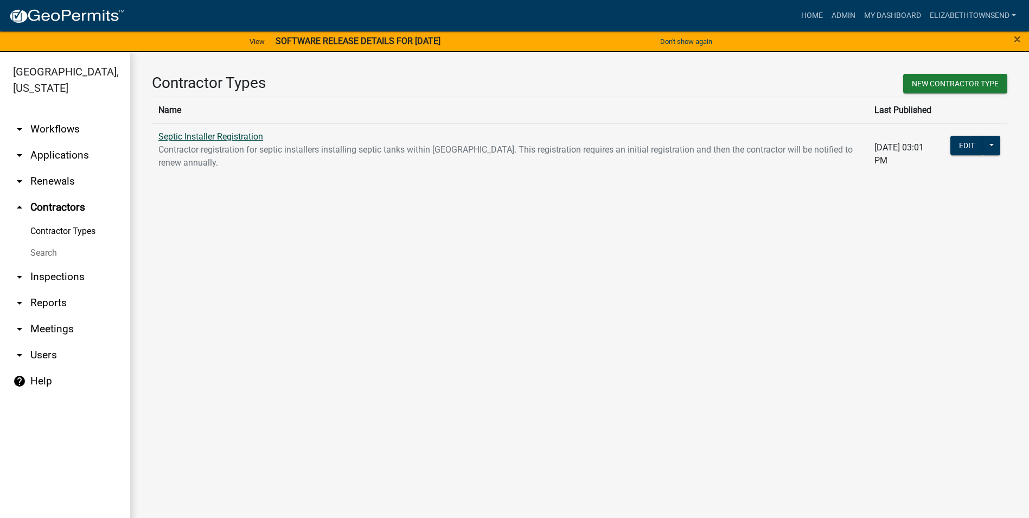
click at [198, 138] on link "Septic Installer Registration" at bounding box center [210, 136] width 105 height 10
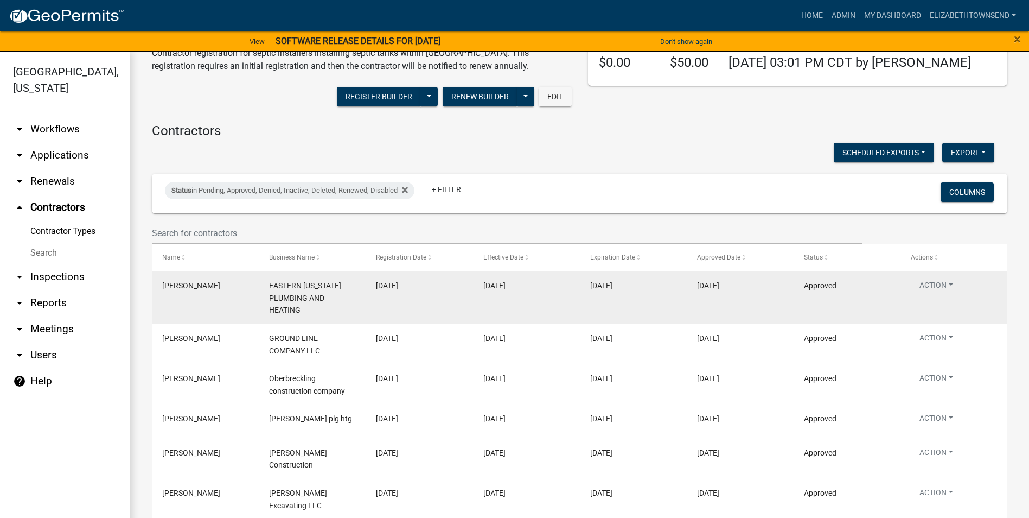
scroll to position [217, 0]
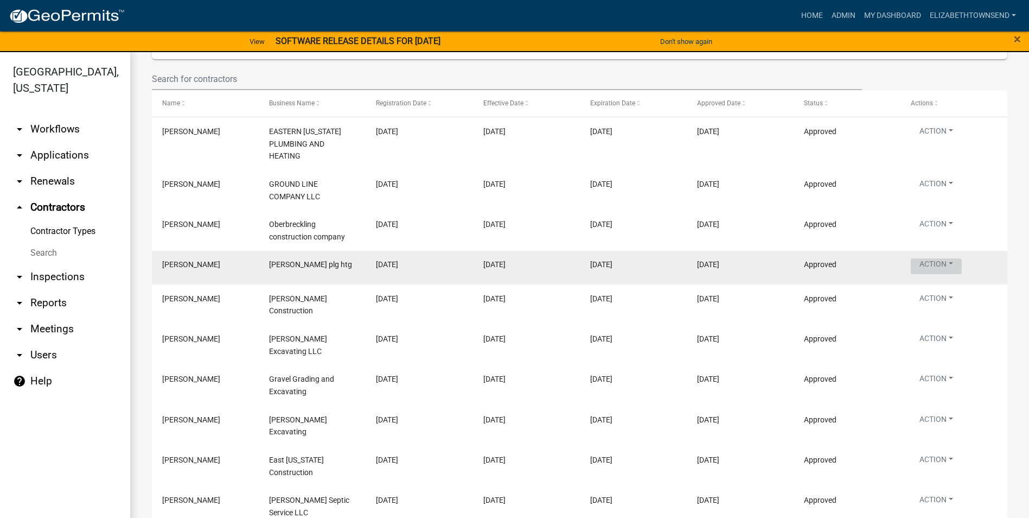
click at [925, 262] on button "Action" at bounding box center [936, 266] width 51 height 16
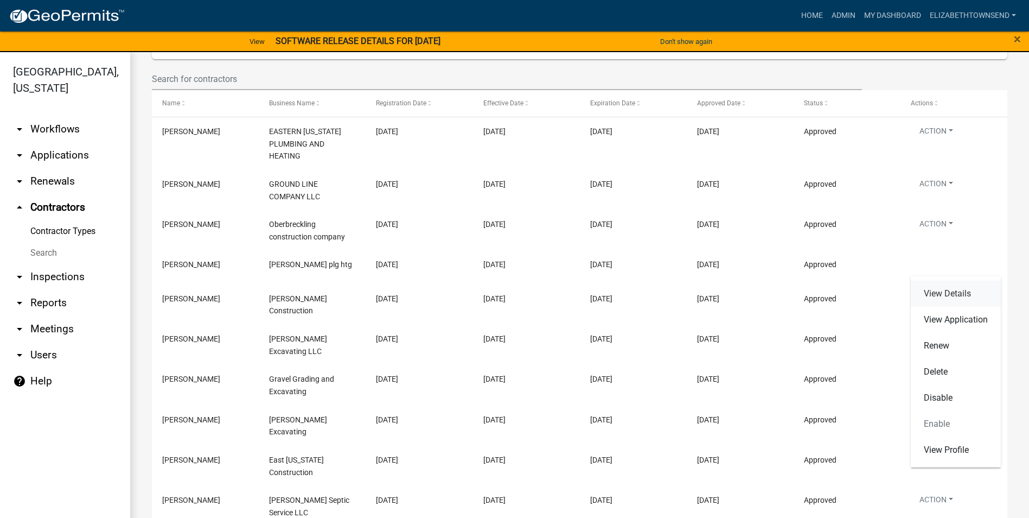
click at [936, 290] on link "View Details" at bounding box center [956, 294] width 90 height 26
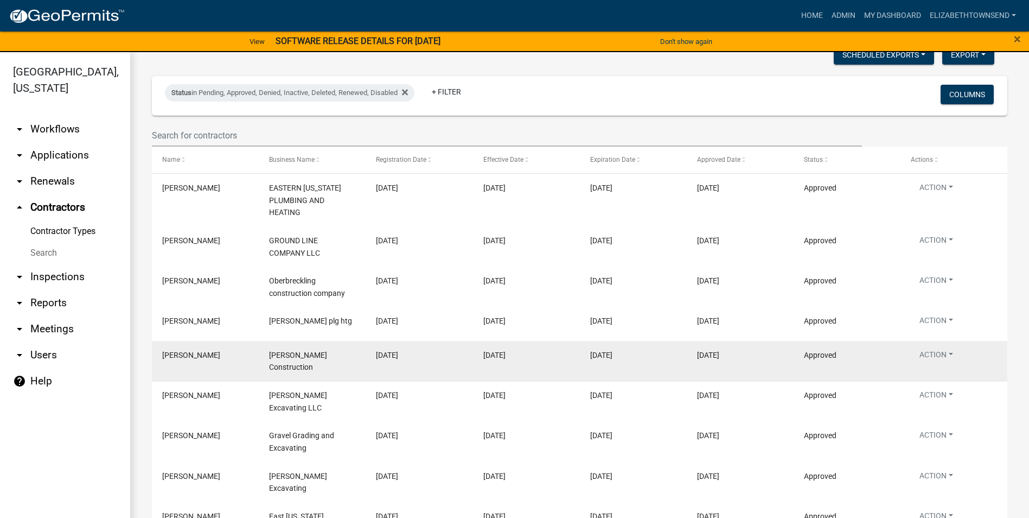
scroll to position [163, 0]
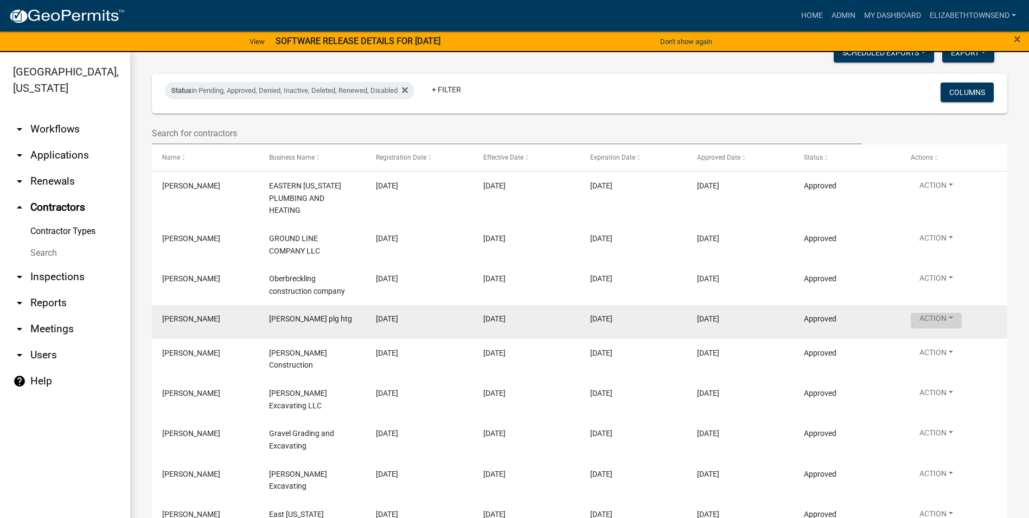
click at [942, 315] on button "Action" at bounding box center [936, 321] width 51 height 16
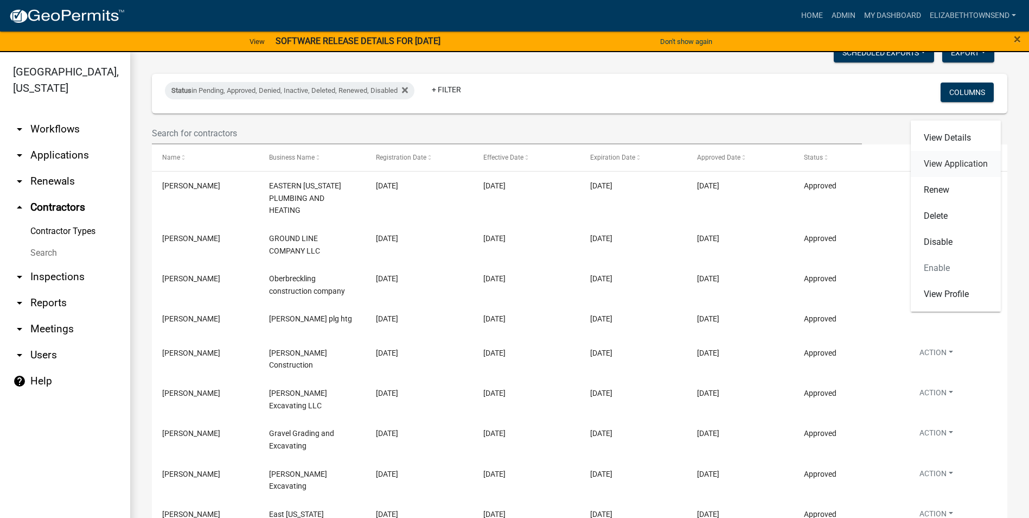
click at [949, 164] on link "View Application" at bounding box center [956, 164] width 90 height 26
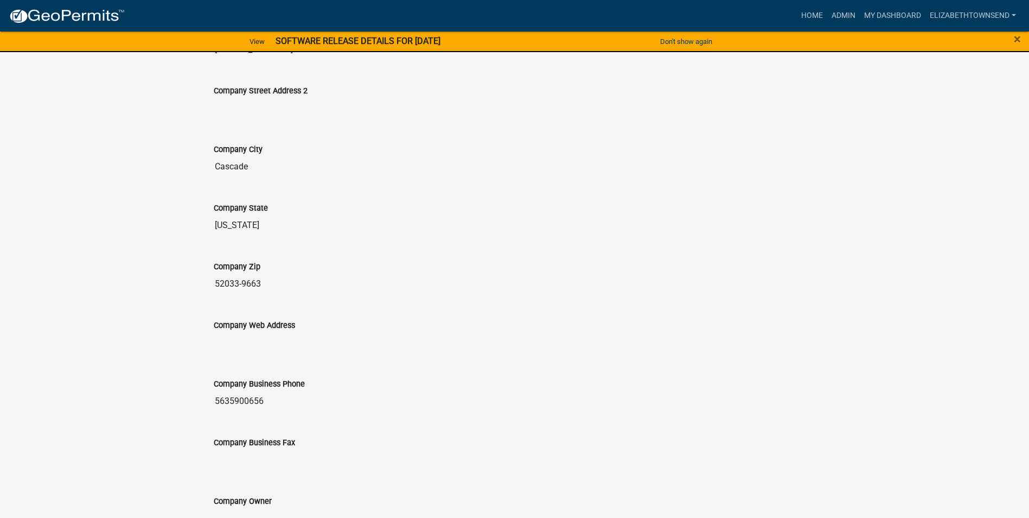
scroll to position [551, 0]
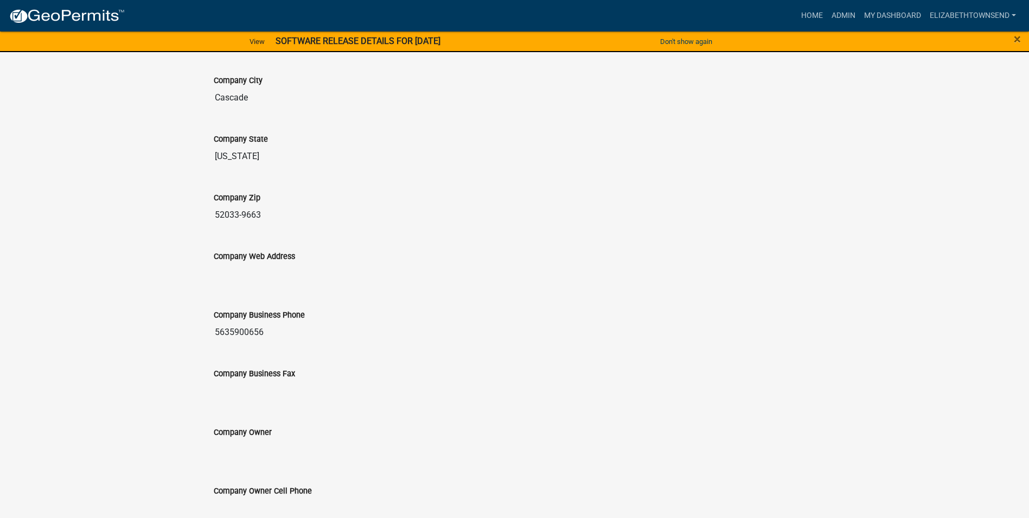
click at [315, 381] on input "Company Business Fax" at bounding box center [515, 391] width 602 height 22
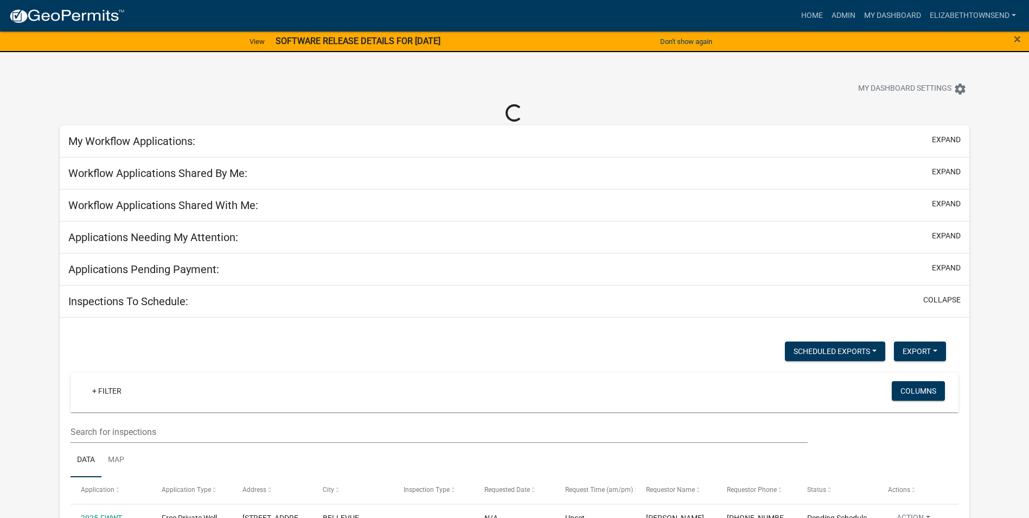
select select "3: 100"
